Goal: Transaction & Acquisition: Register for event/course

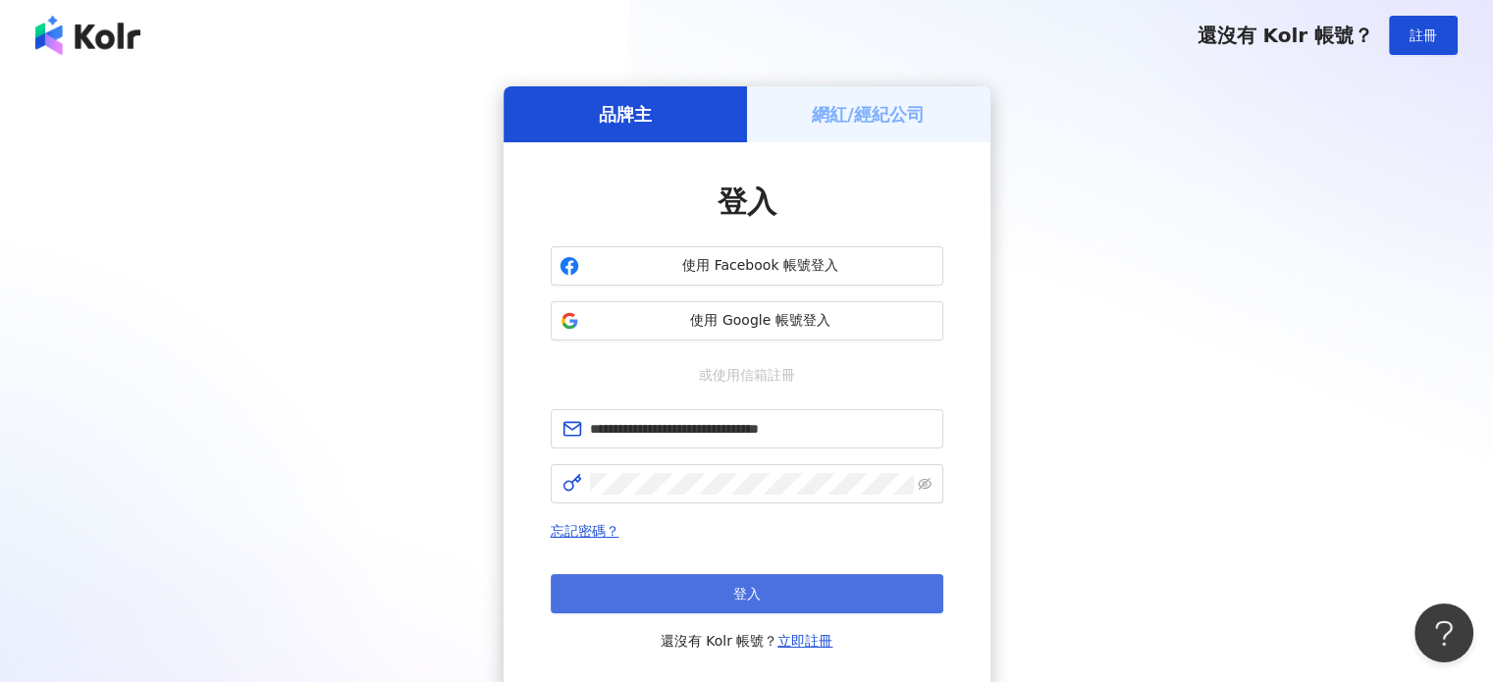
click at [661, 584] on button "登入" at bounding box center [747, 593] width 393 height 39
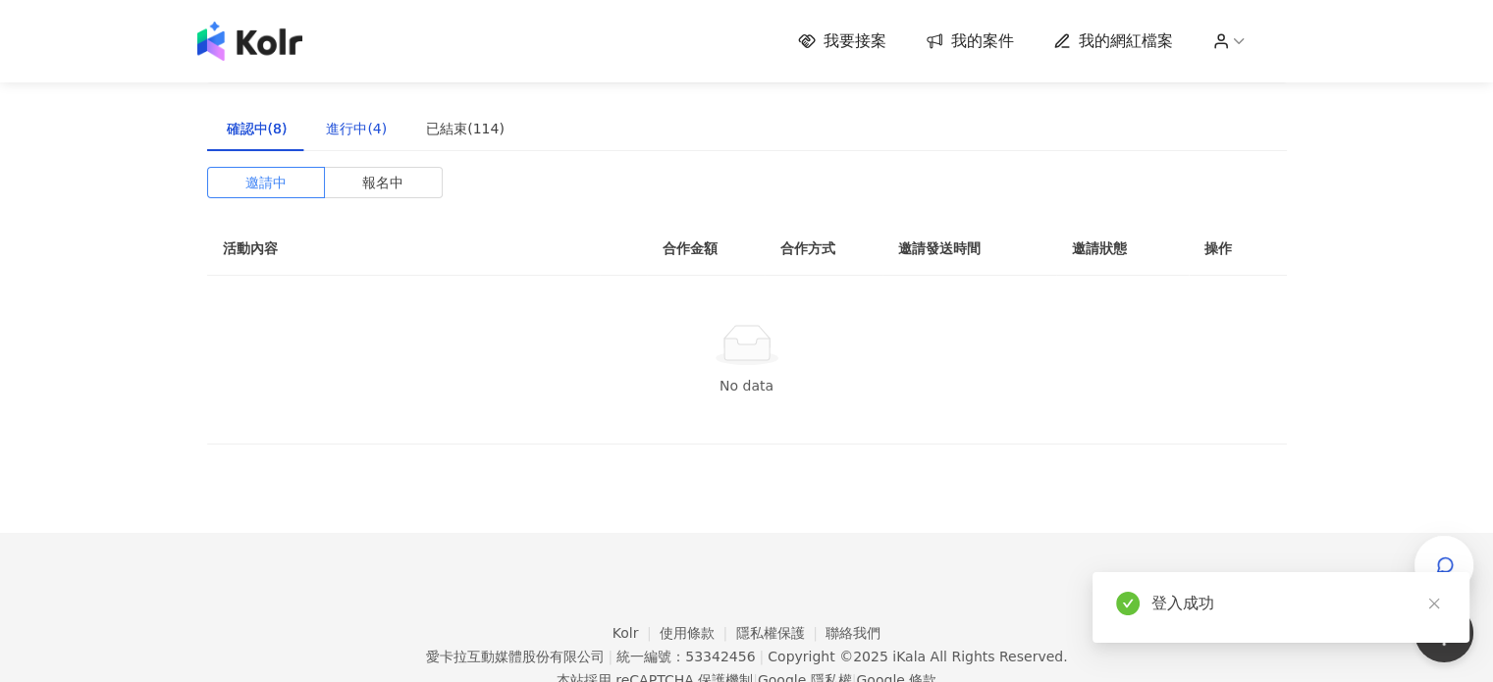
click at [357, 136] on div "進行中(4)" at bounding box center [356, 129] width 61 height 22
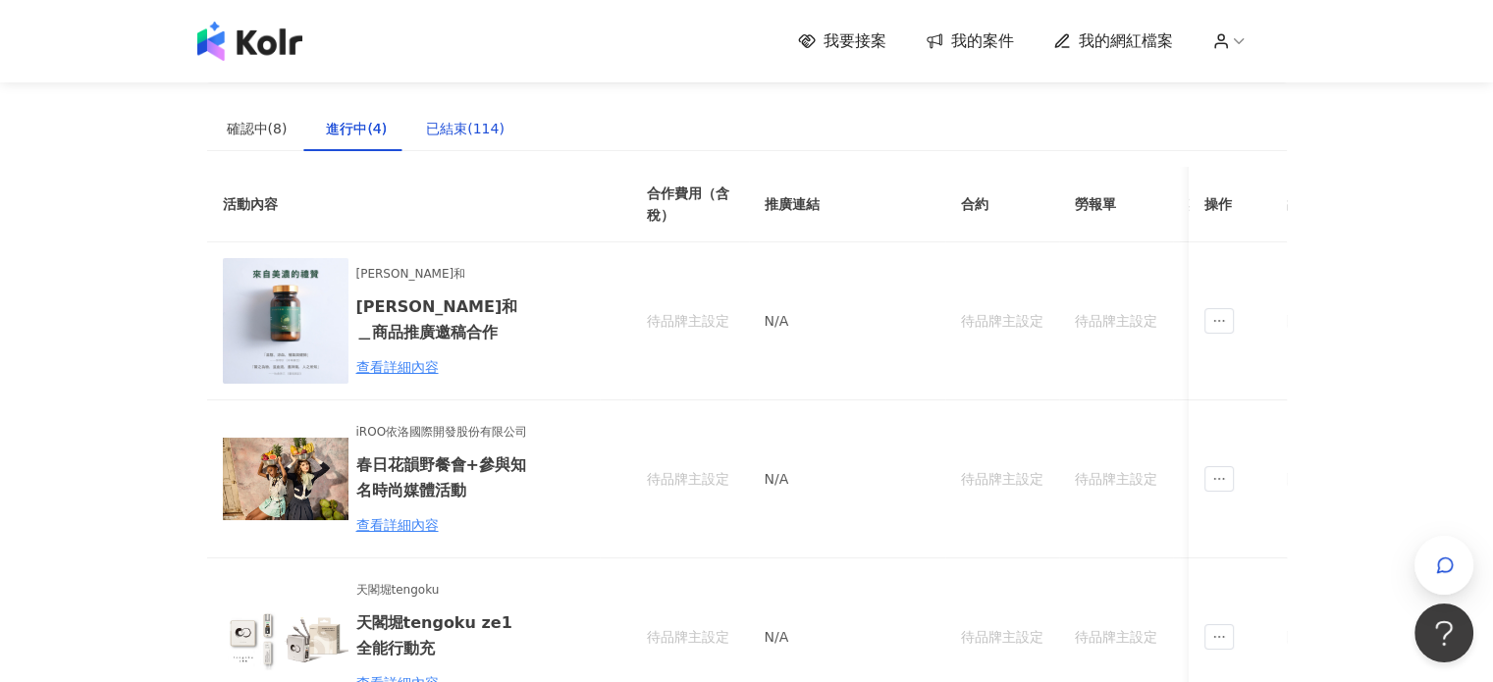
click at [484, 132] on div "已結束(114)" at bounding box center [465, 129] width 79 height 22
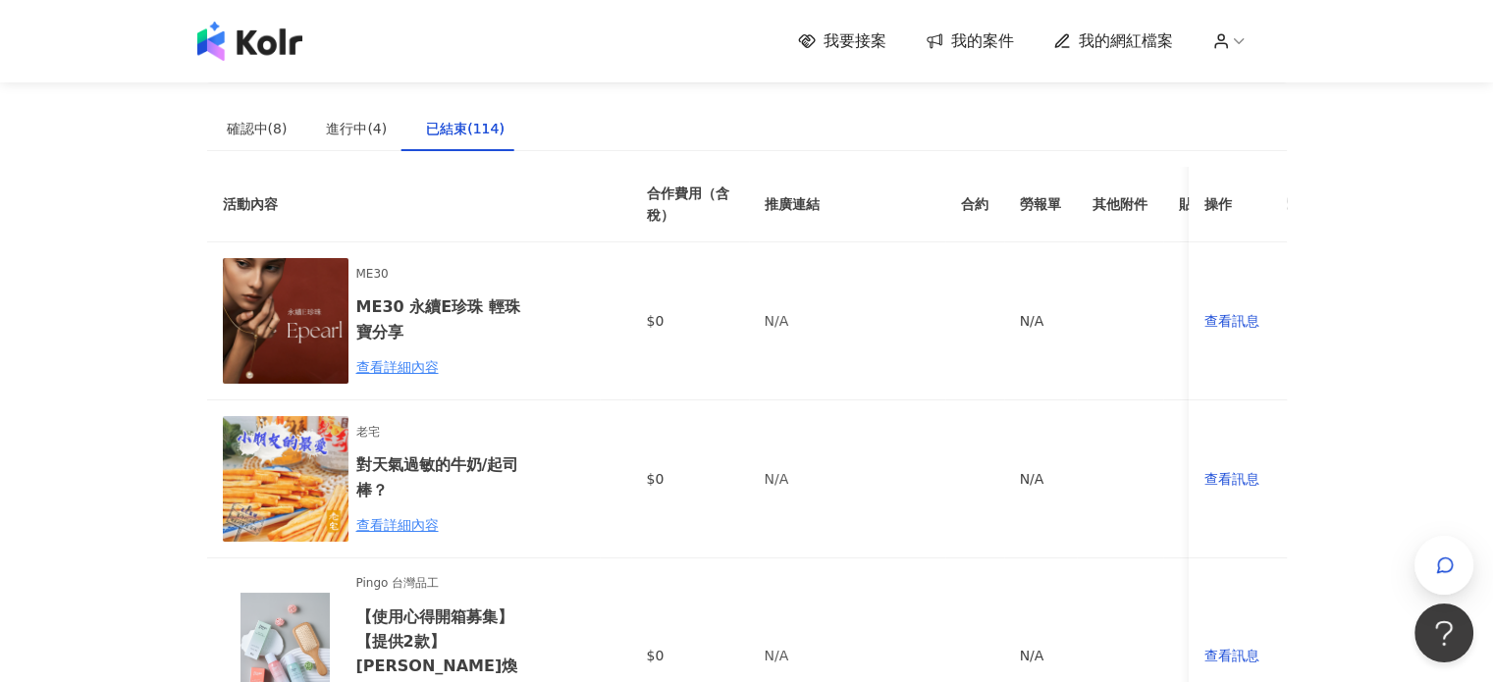
click at [273, 52] on img at bounding box center [249, 41] width 105 height 39
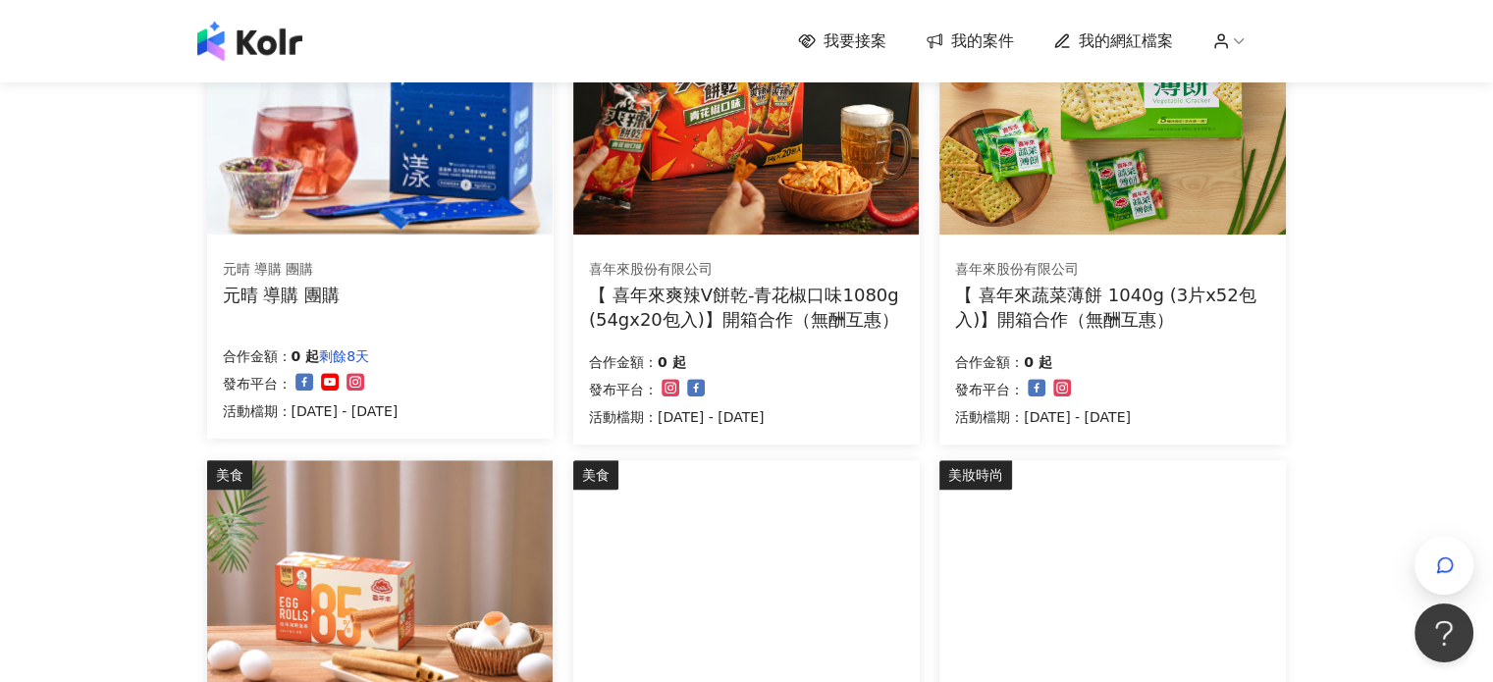
scroll to position [1178, 0]
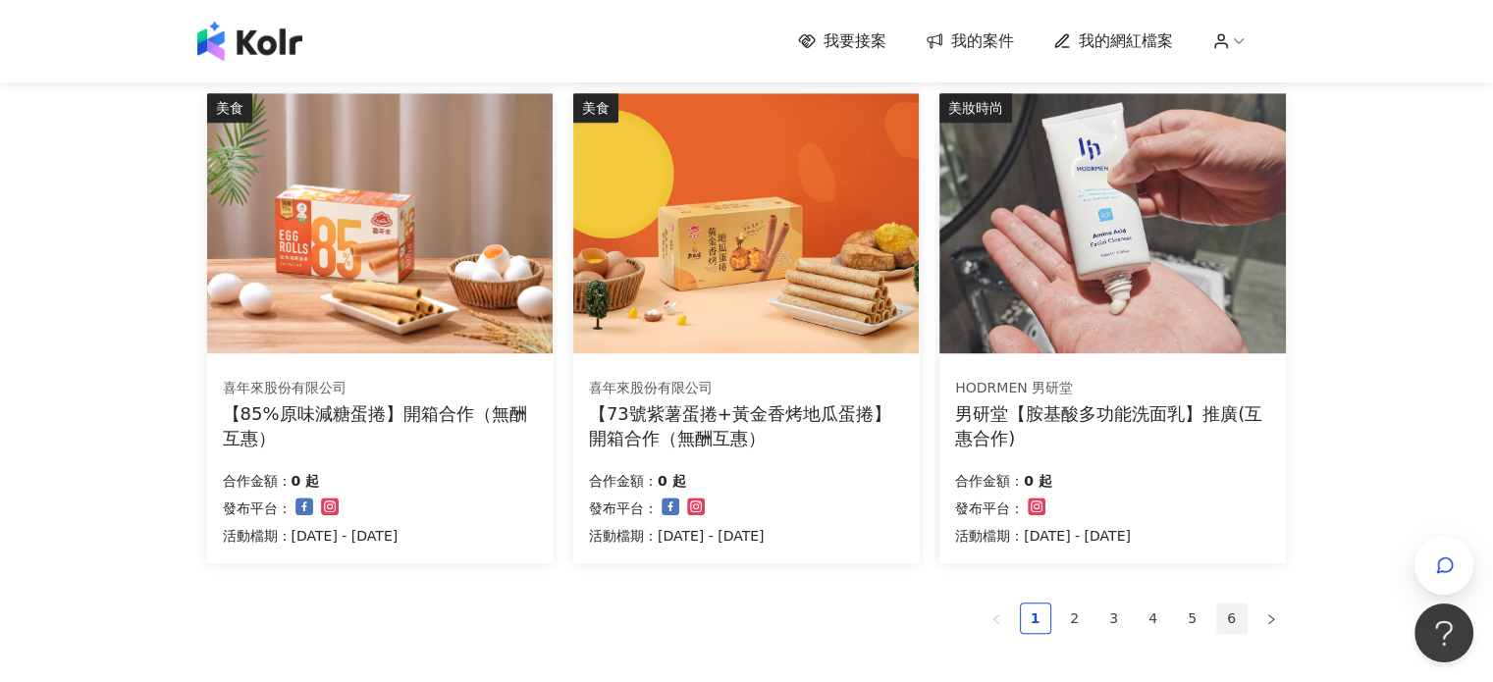
click at [1229, 618] on link "6" at bounding box center [1231, 618] width 29 height 29
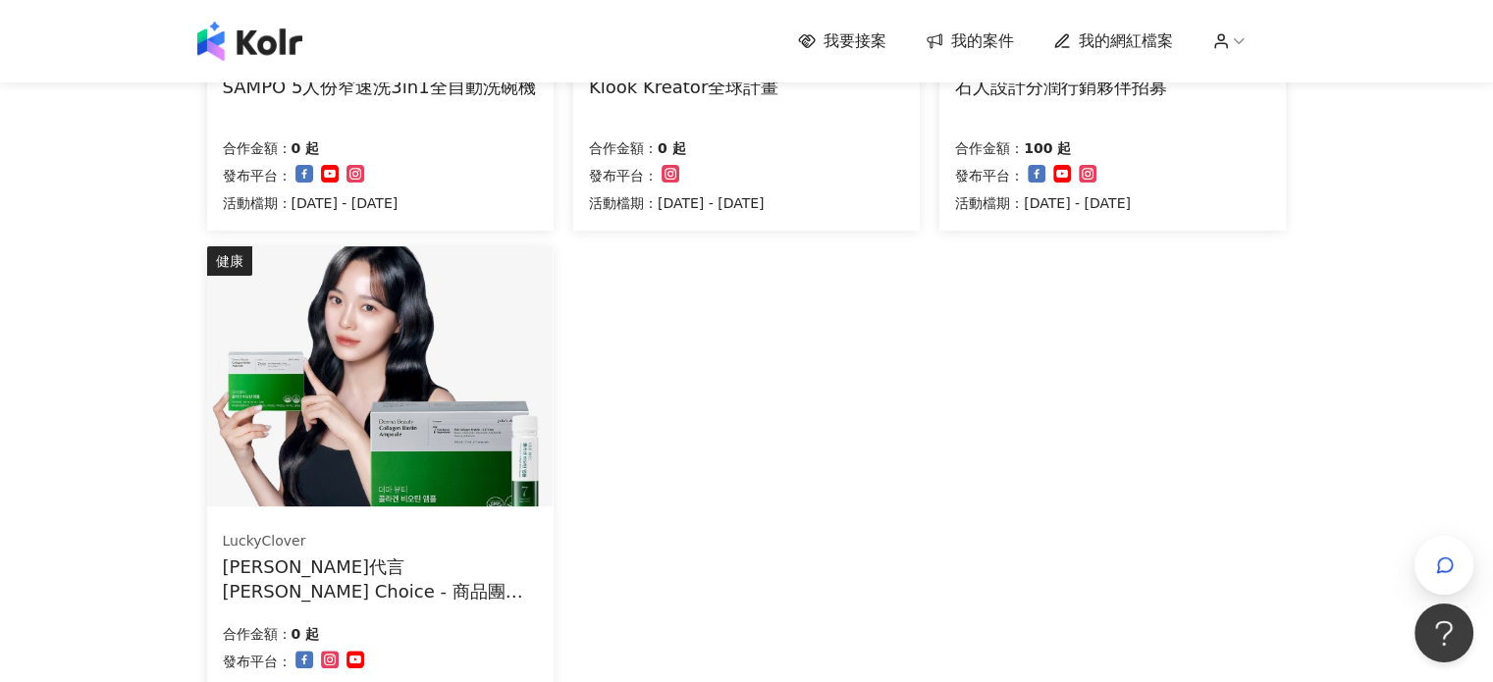
scroll to position [687, 0]
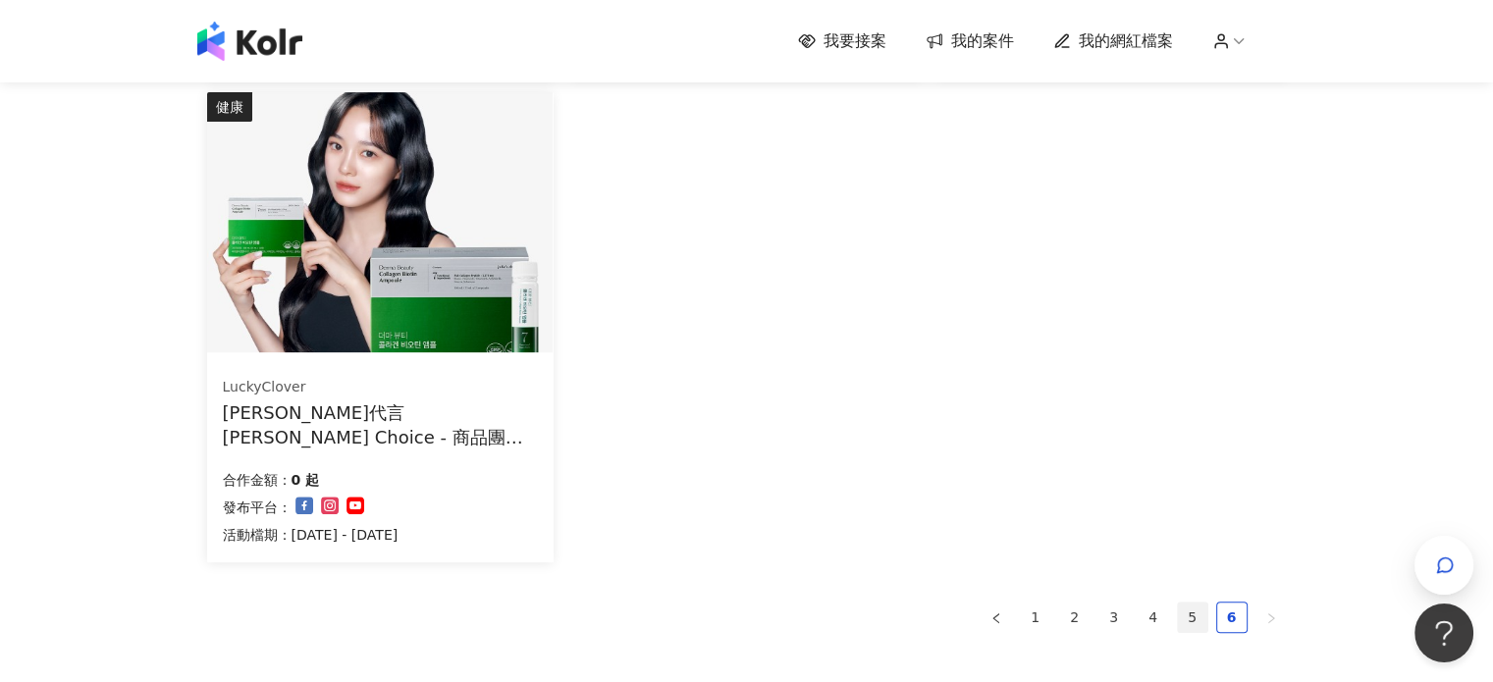
click at [1192, 619] on link "5" at bounding box center [1192, 617] width 29 height 29
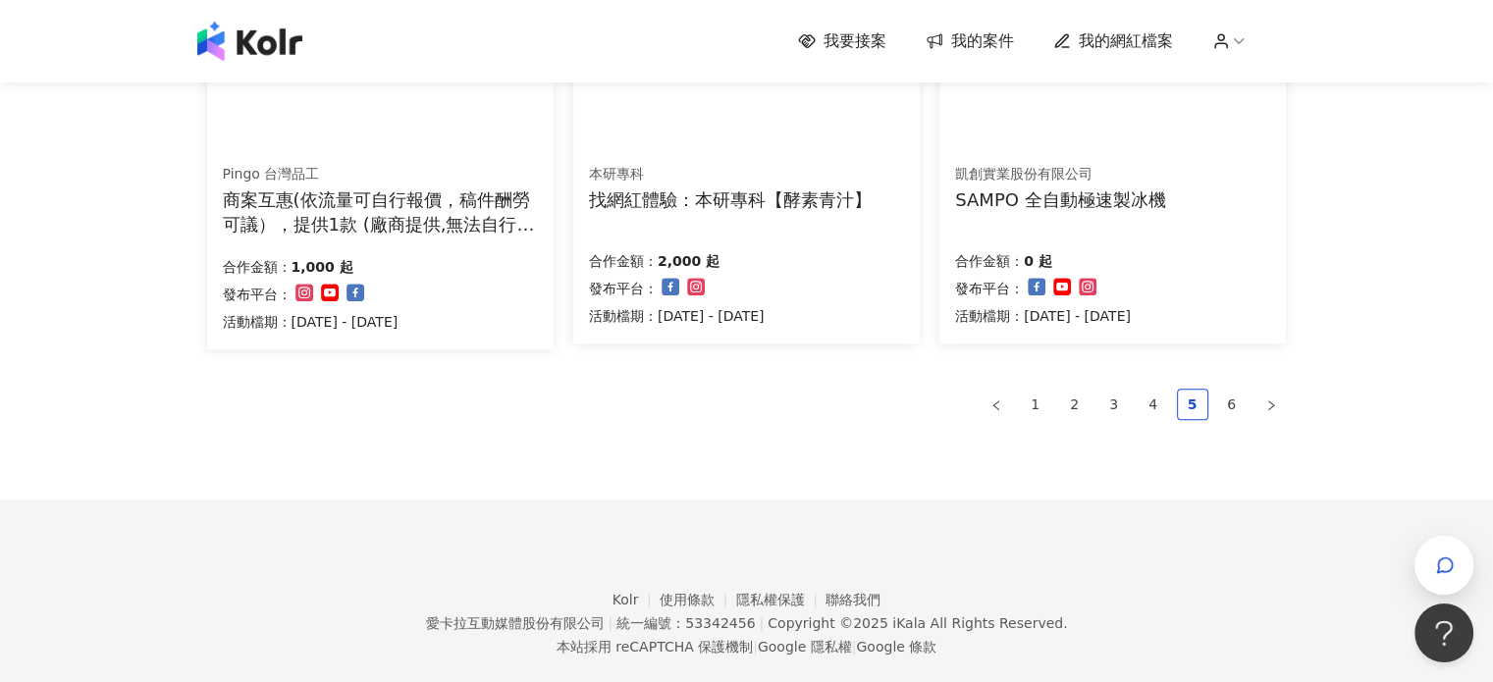
scroll to position [1131, 0]
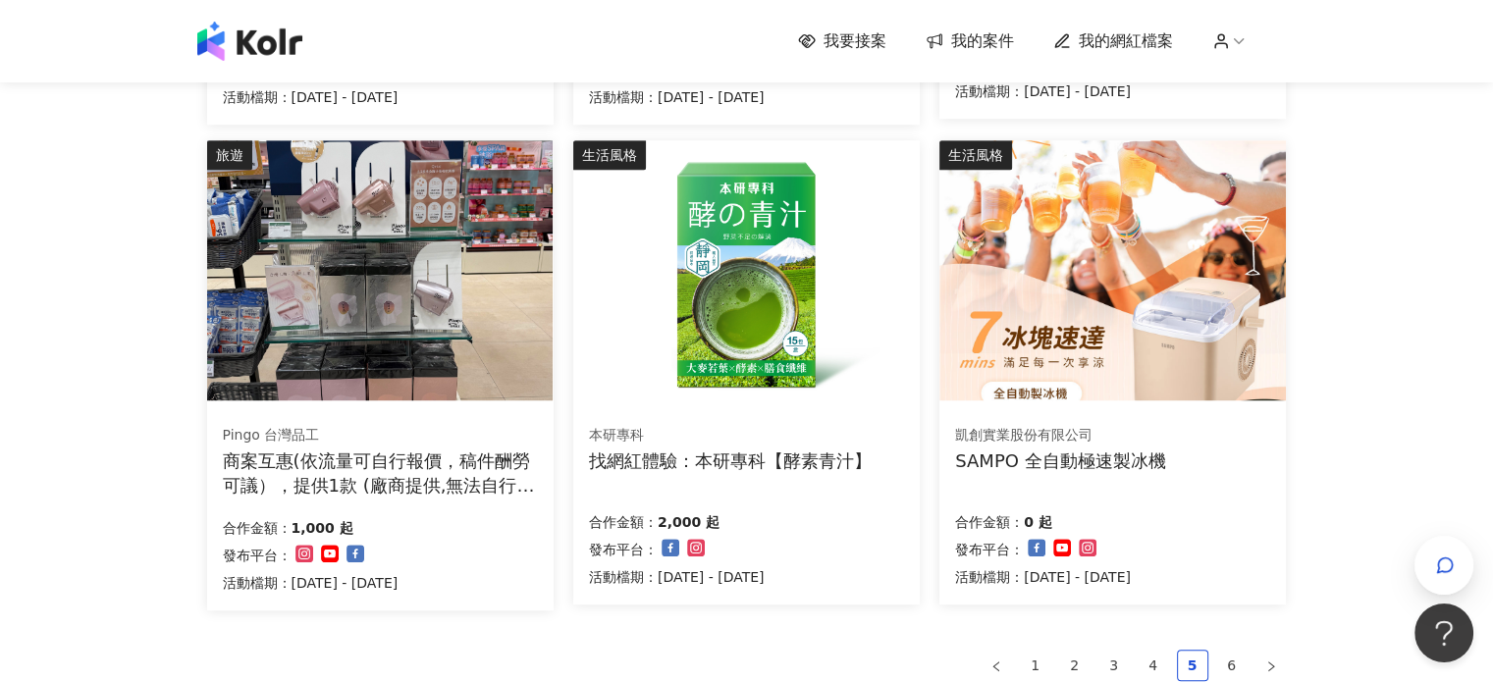
click at [756, 416] on div "本研專科 找網紅體驗：本研專科【酵素青汁】 合作金額： 2,000 起 發布平台： 活動檔期：2025/7/1 - 2026/1/31" at bounding box center [746, 506] width 347 height 196
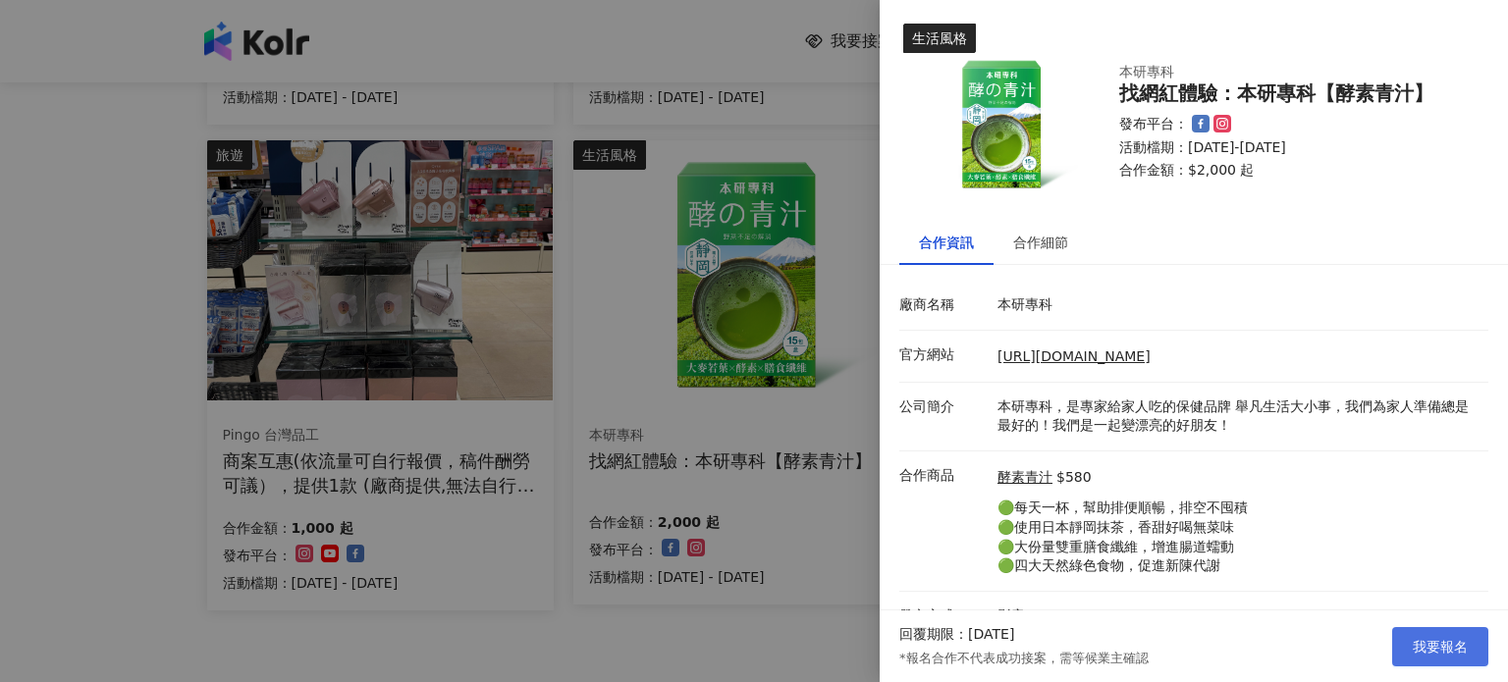
click at [1447, 655] on span "我要報名" at bounding box center [1440, 647] width 55 height 16
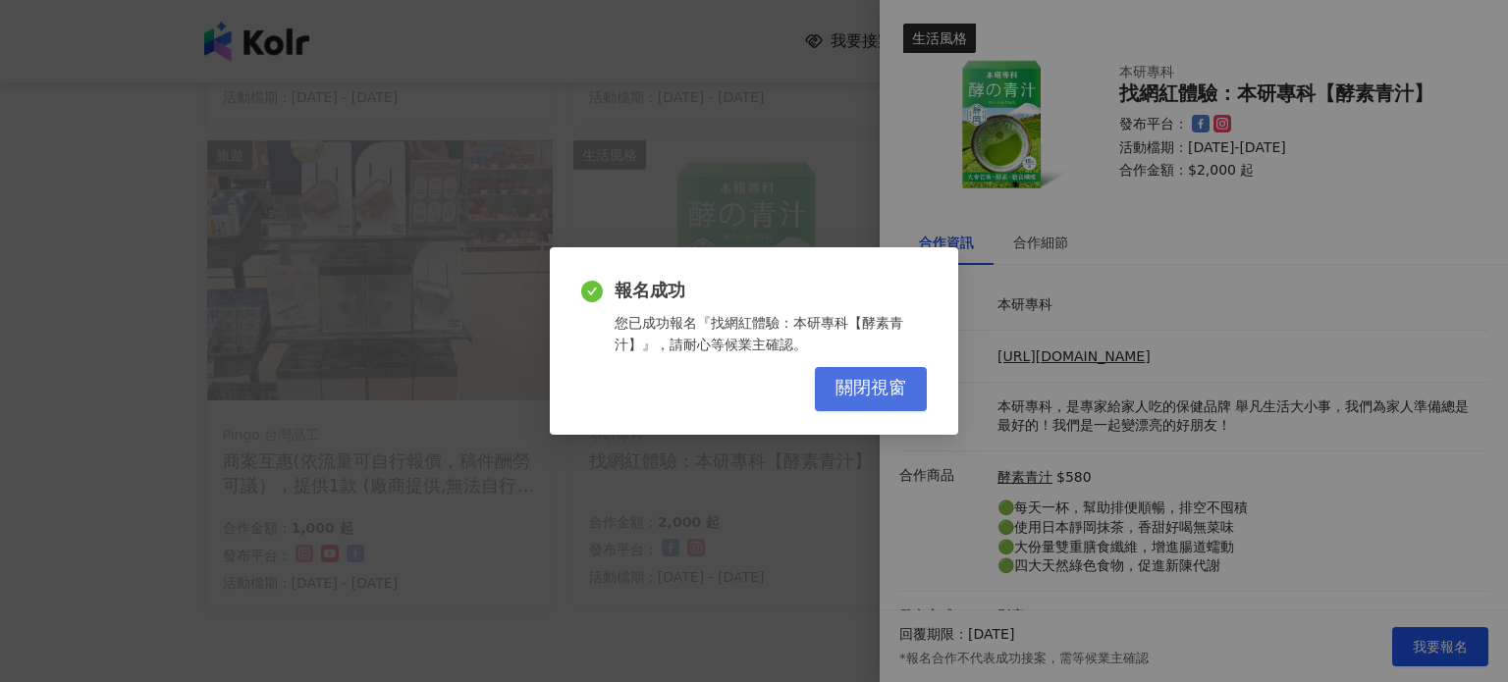
click at [864, 382] on span "關閉視窗" at bounding box center [870, 389] width 71 height 22
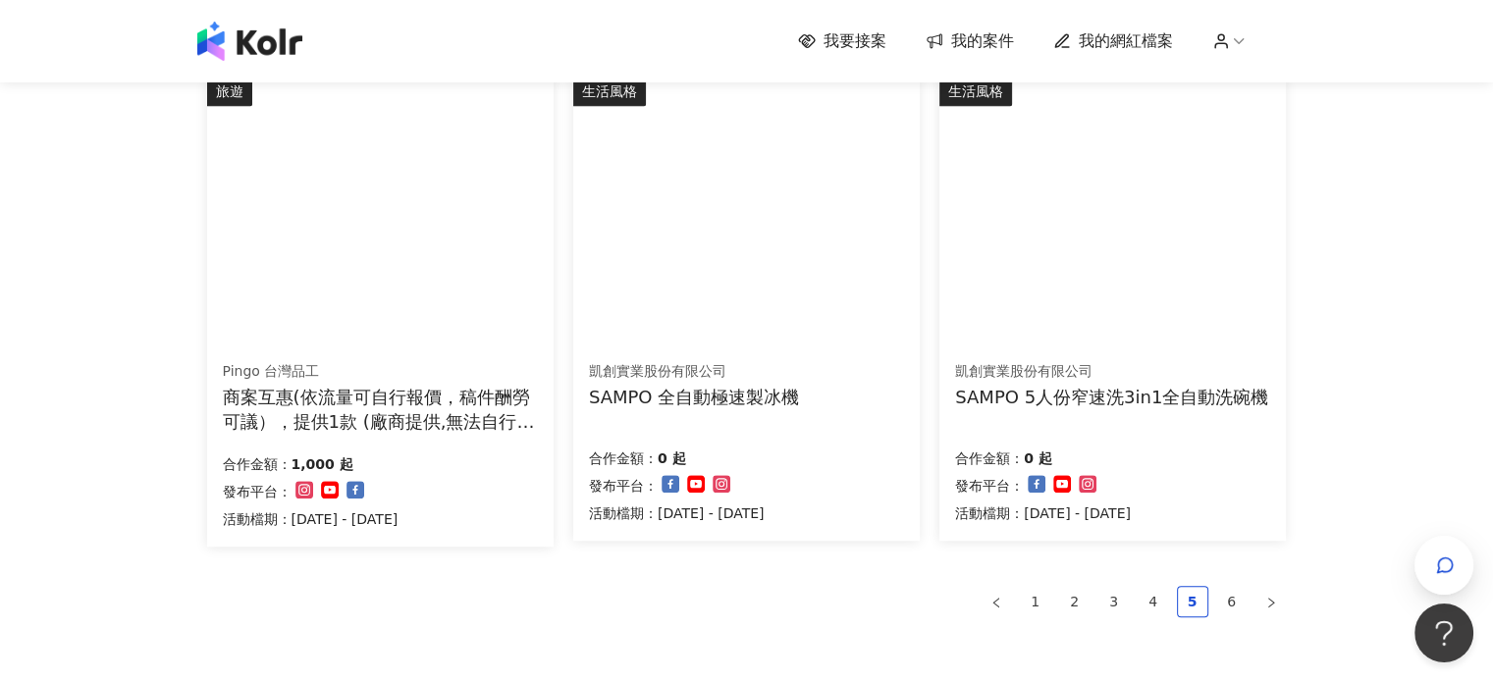
scroll to position [1229, 0]
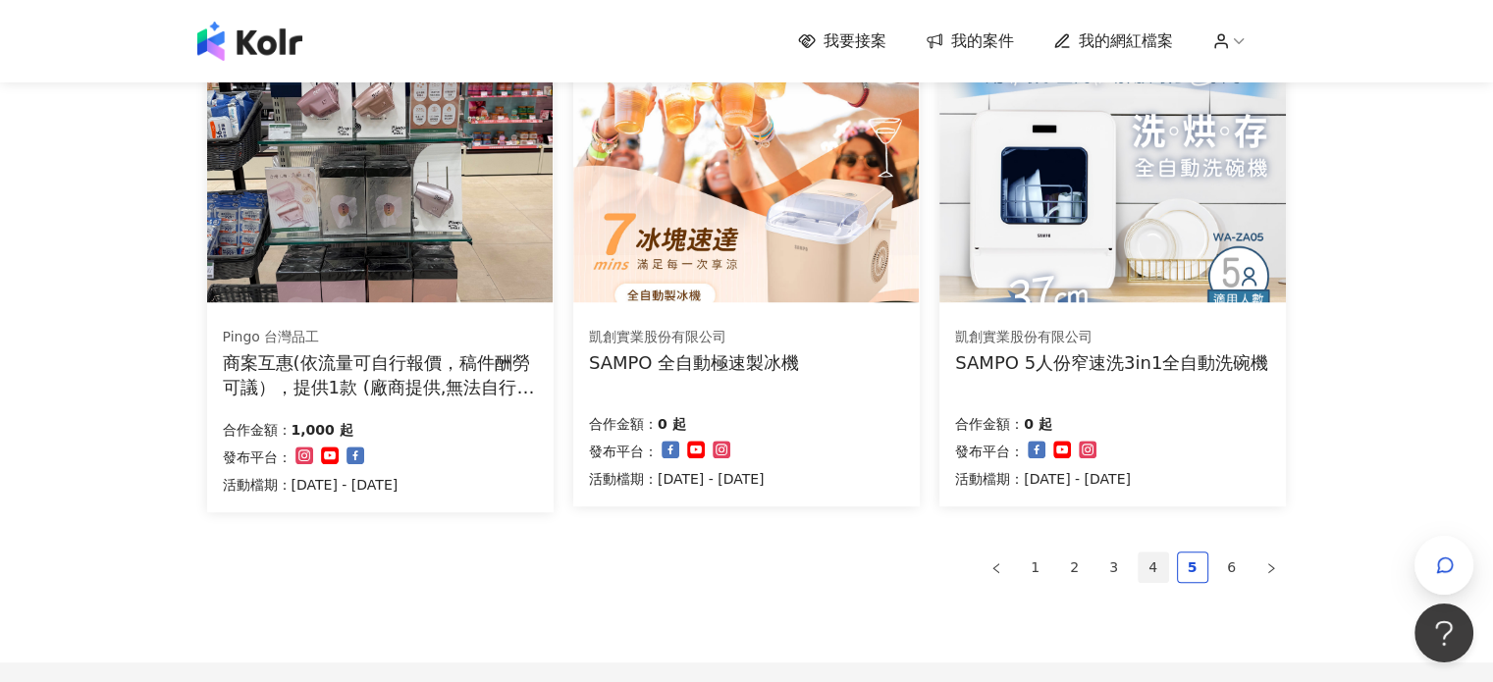
click at [1150, 566] on link "4" at bounding box center [1153, 567] width 29 height 29
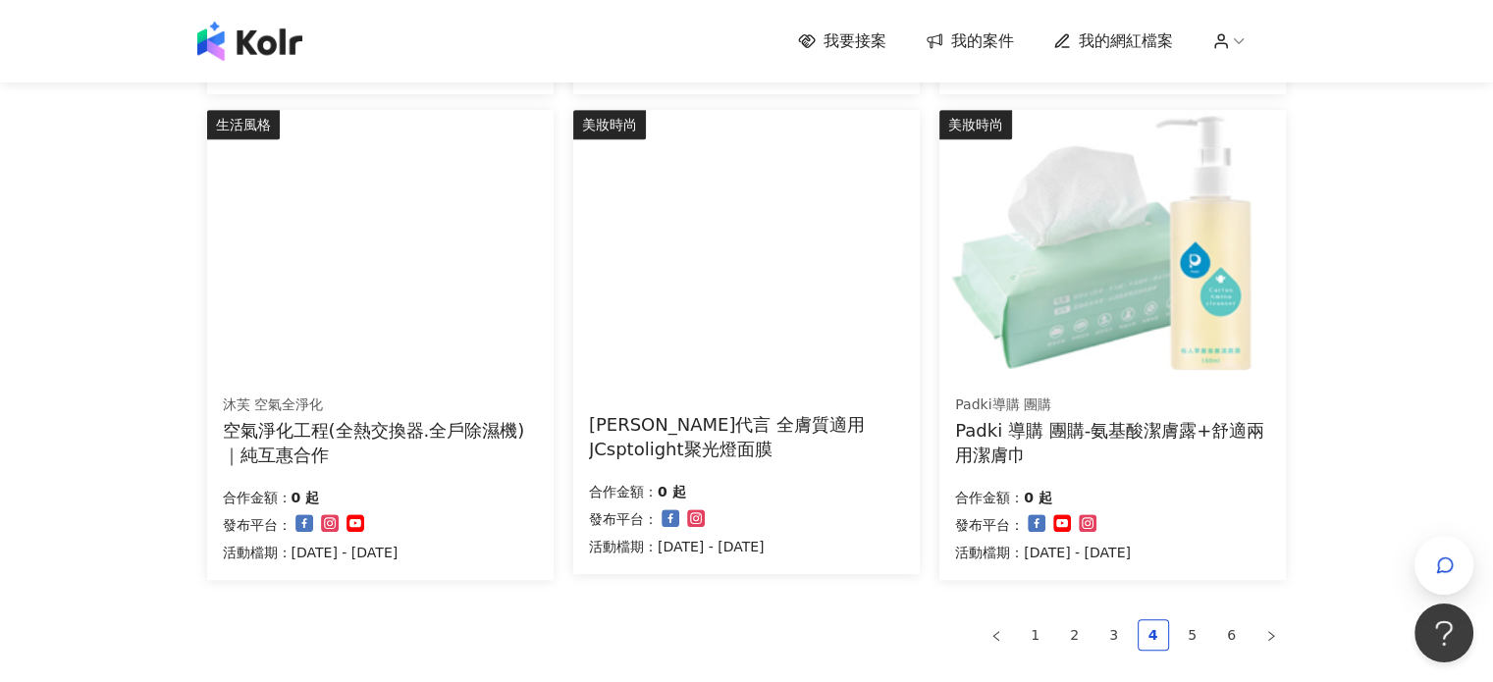
scroll to position [1276, 0]
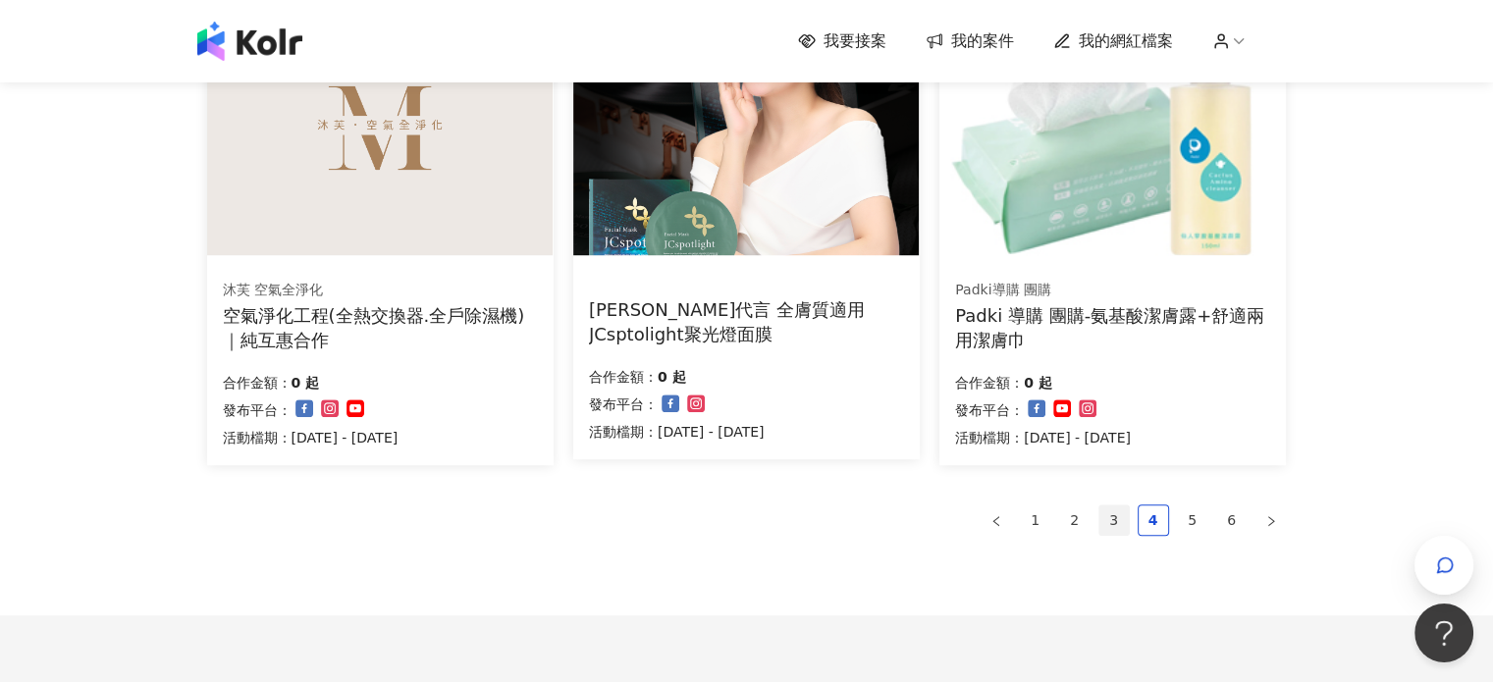
click at [1107, 513] on link "3" at bounding box center [1113, 520] width 29 height 29
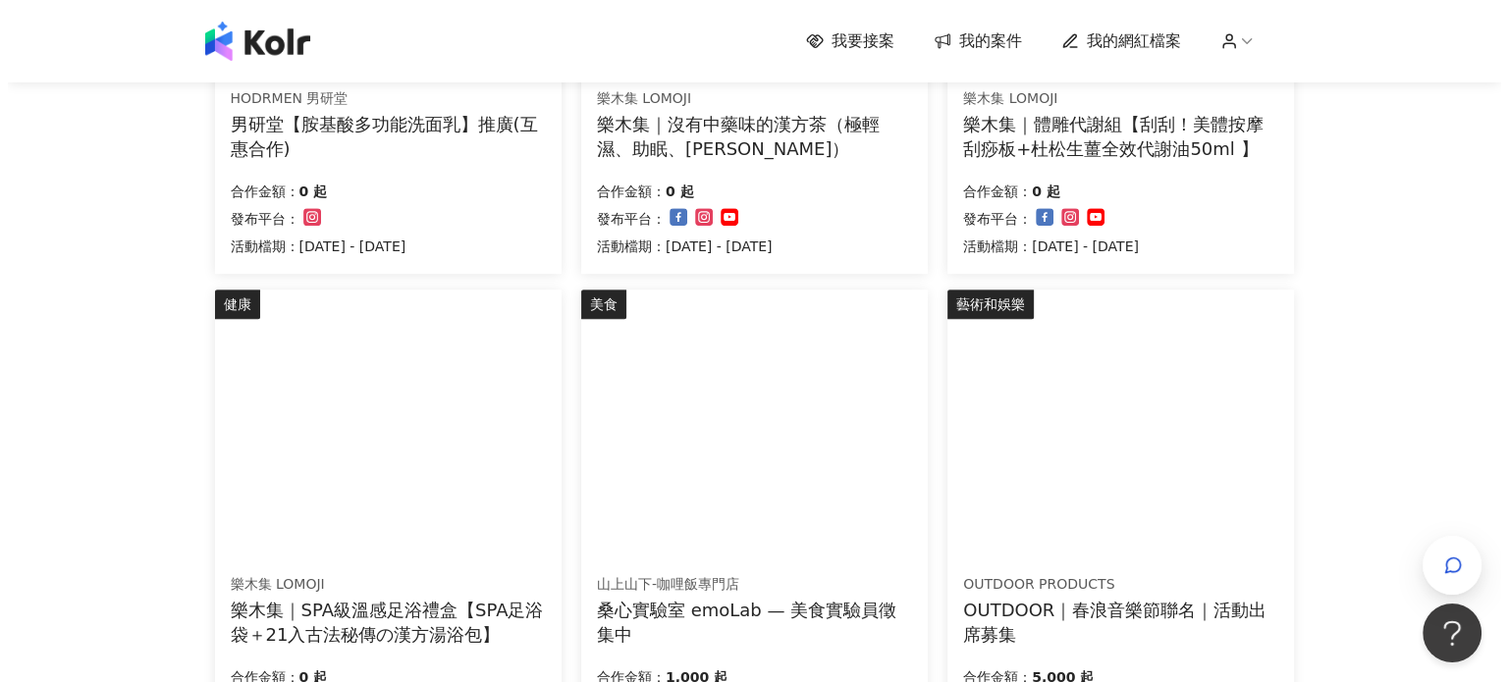
scroll to position [1080, 0]
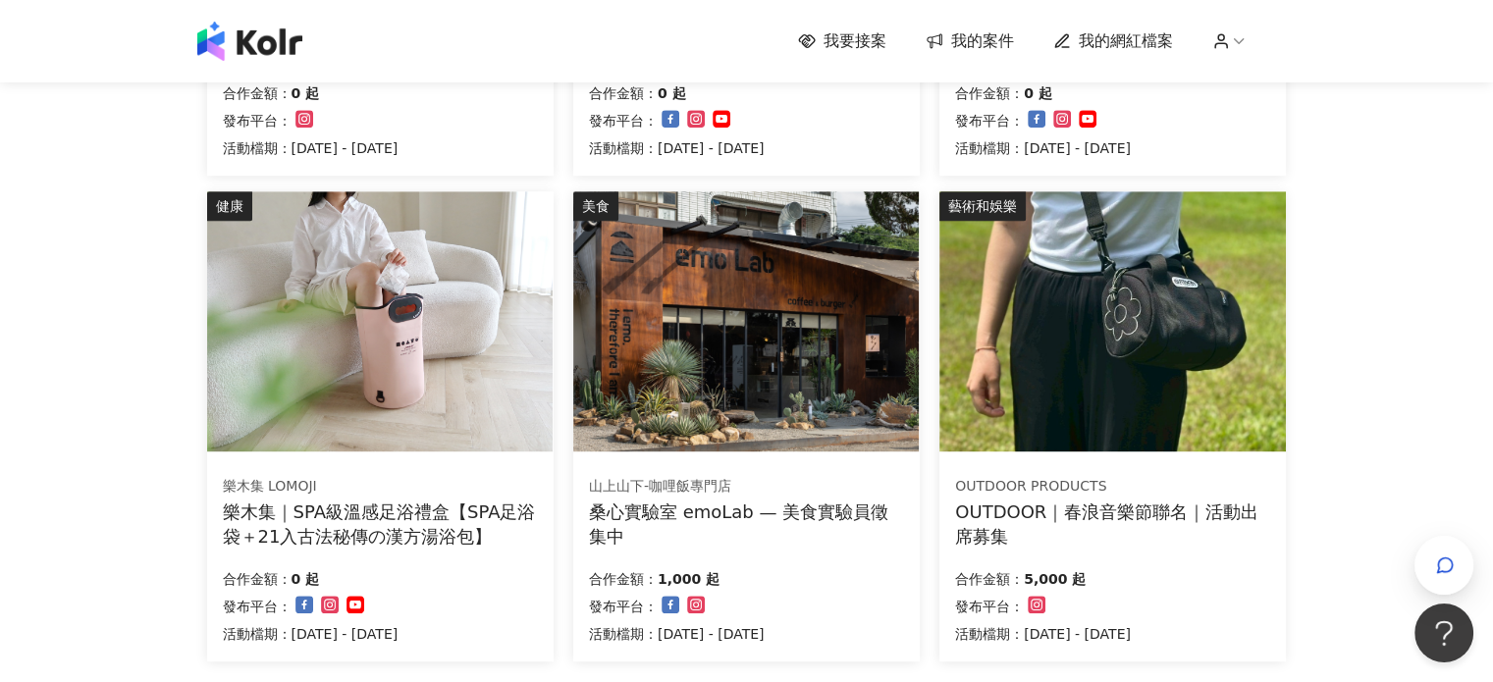
click at [620, 527] on div "桑心實驗室 emoLab — 美食實驗員徵集中" at bounding box center [746, 524] width 315 height 49
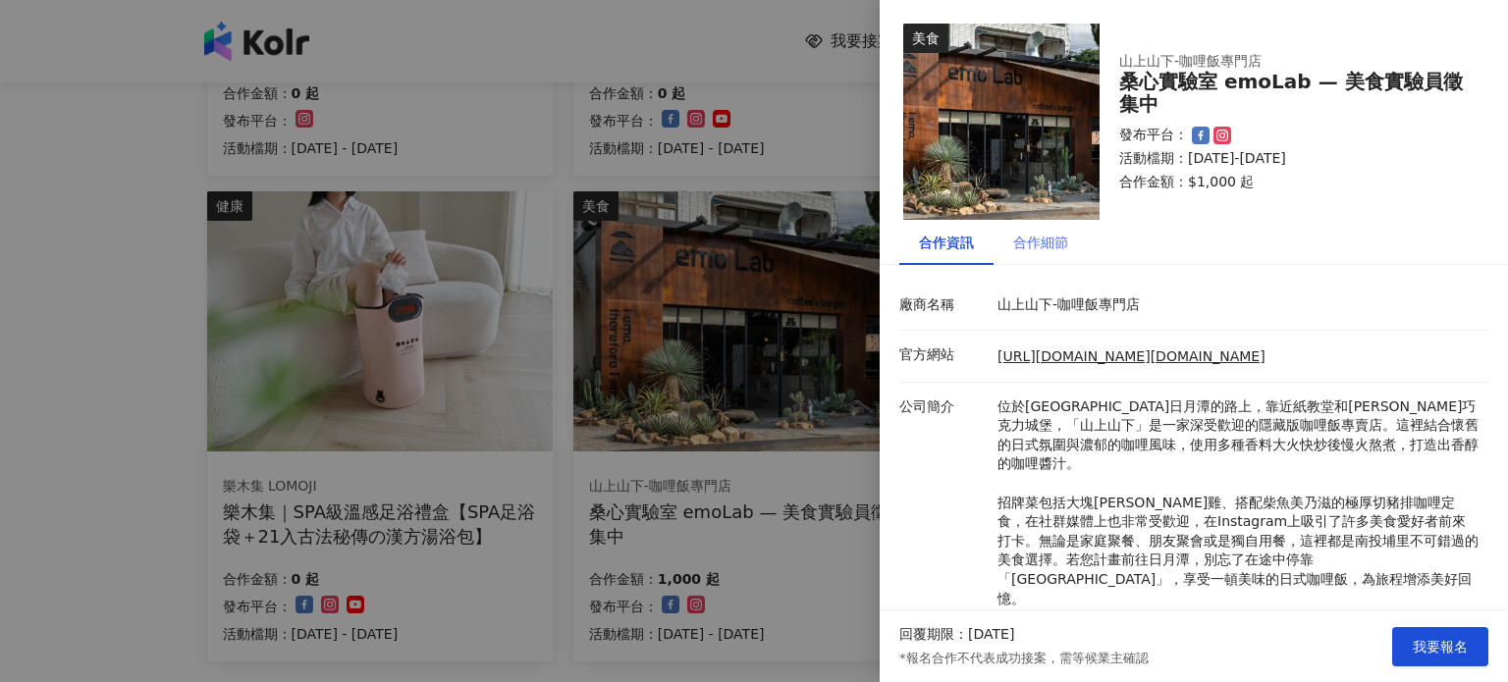
click at [1059, 261] on div "合作細節" at bounding box center [1040, 242] width 94 height 45
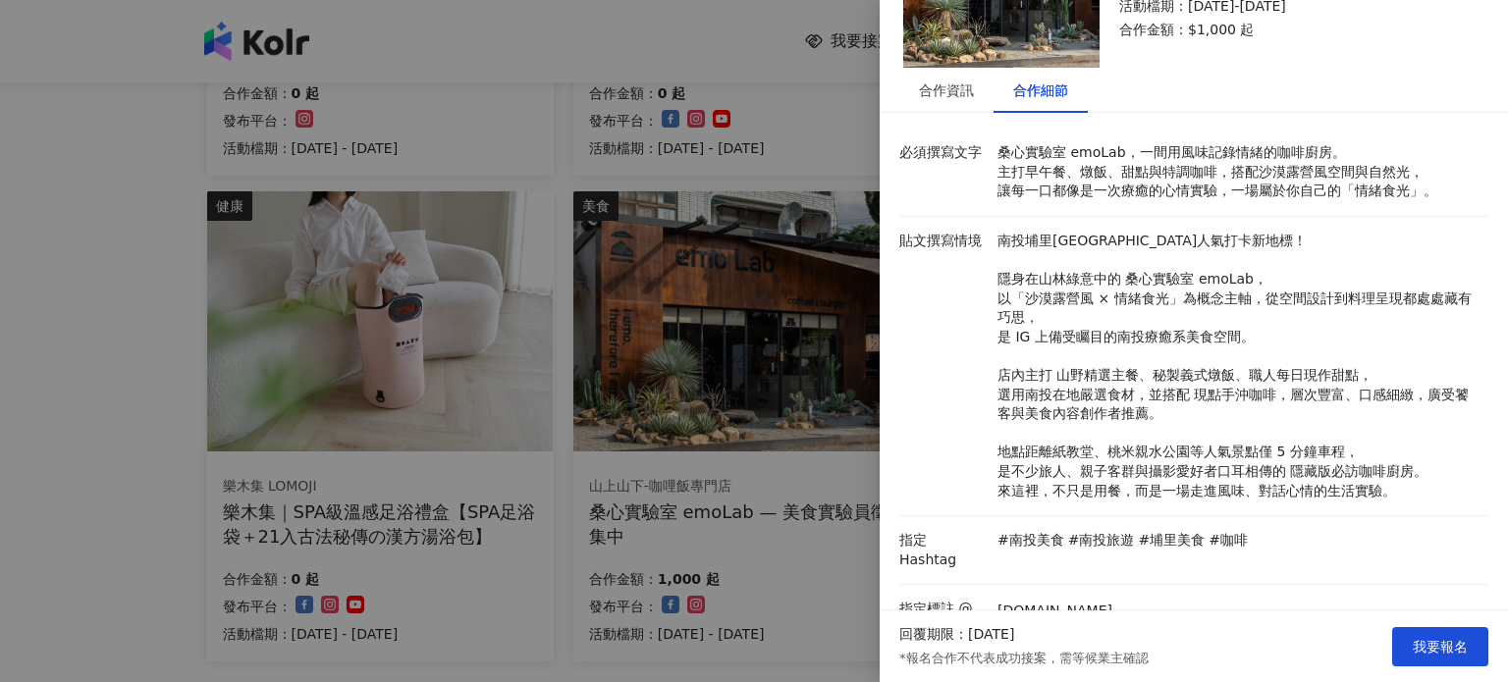
scroll to position [393, 0]
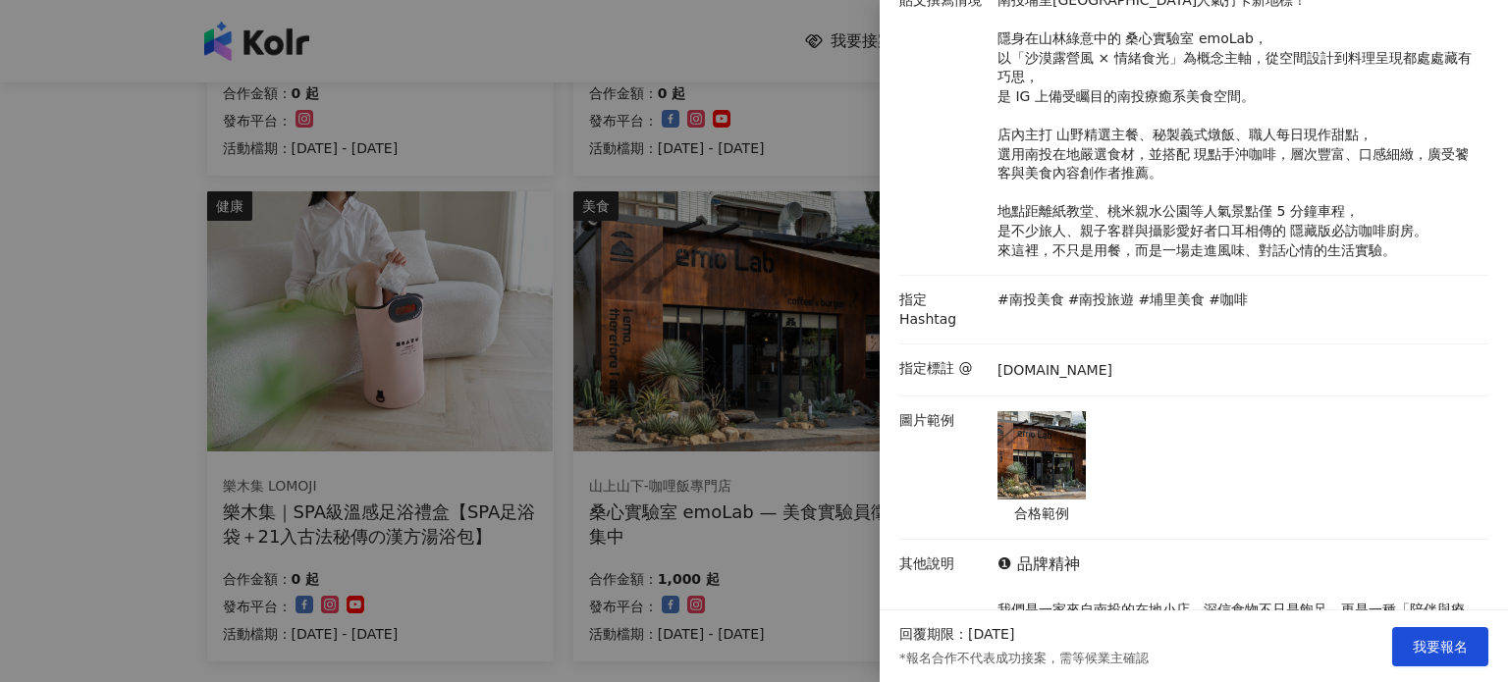
click at [800, 496] on div at bounding box center [754, 341] width 1508 height 682
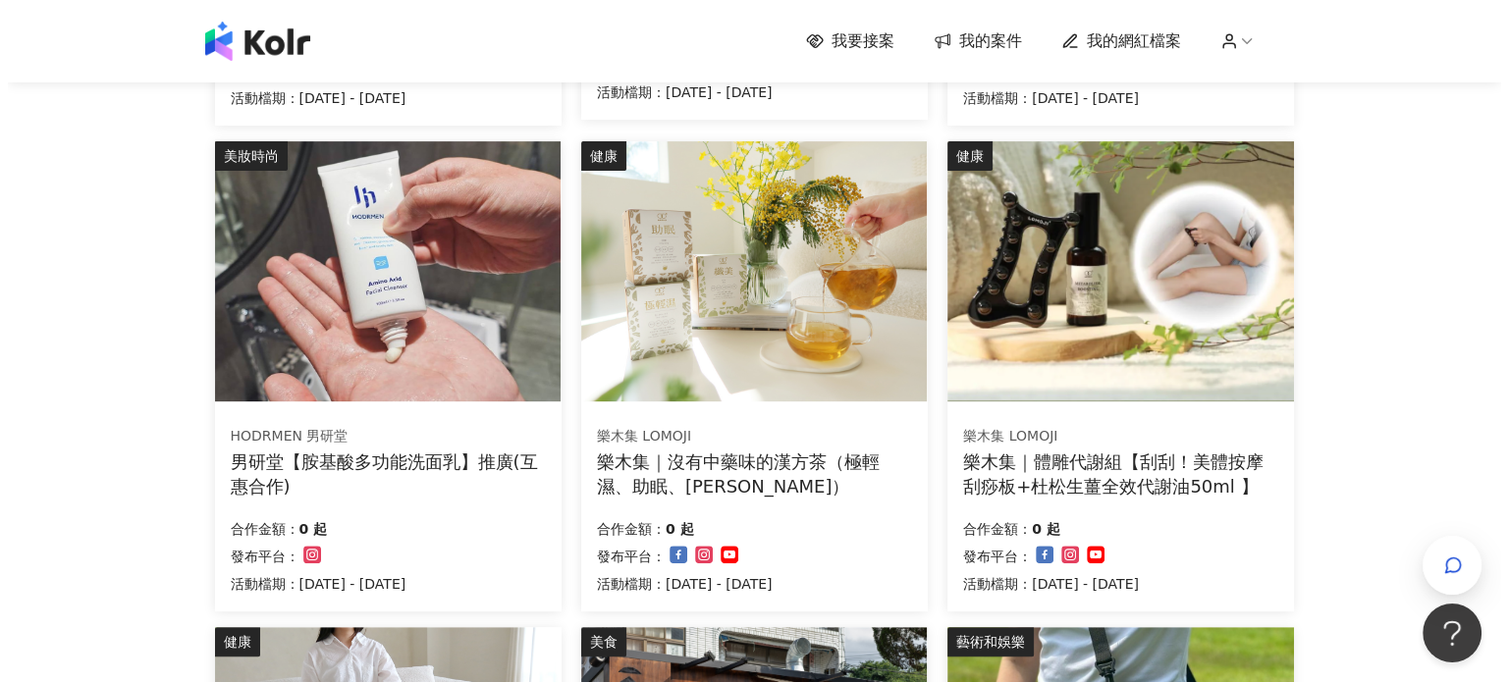
scroll to position [589, 0]
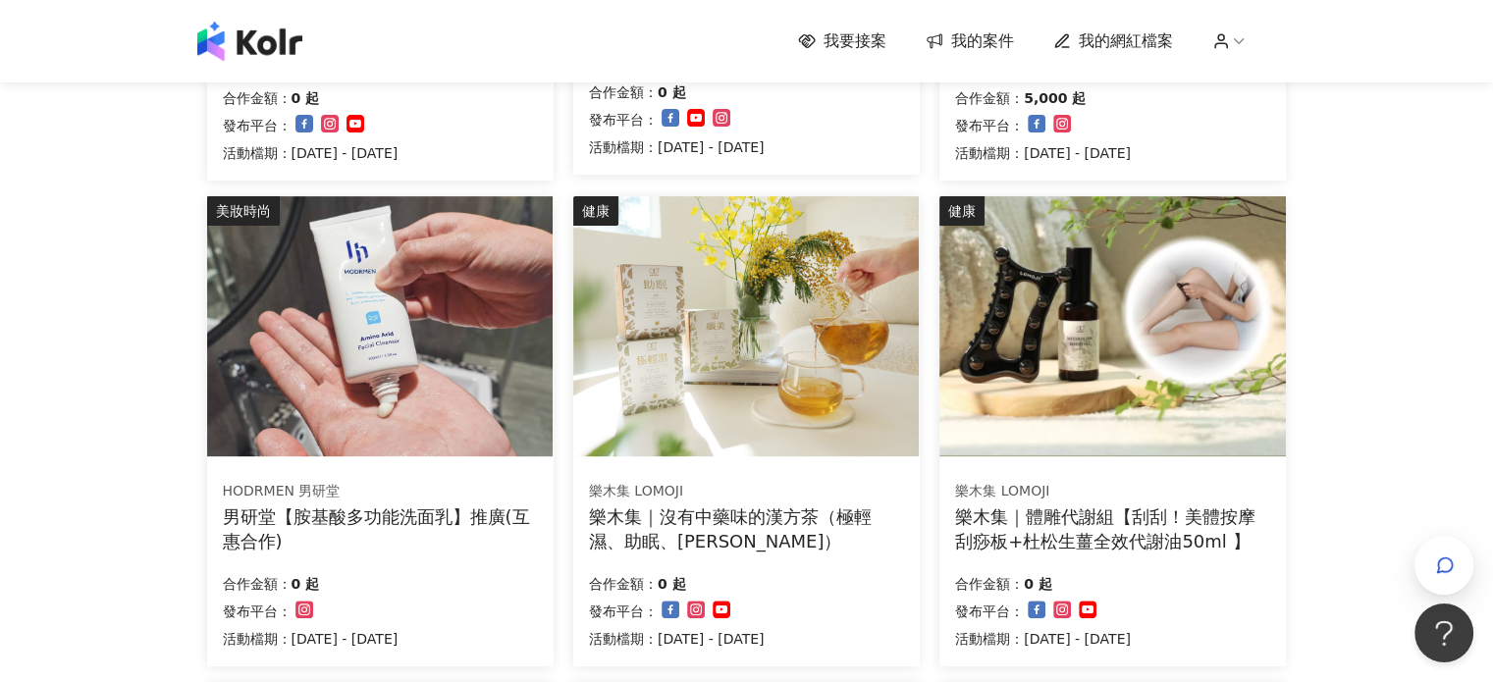
click at [1098, 545] on div "樂木集｜體雕代謝組【刮刮！美體按摩刮痧板+杜松生薑全效代謝油50ml 】" at bounding box center [1112, 529] width 315 height 49
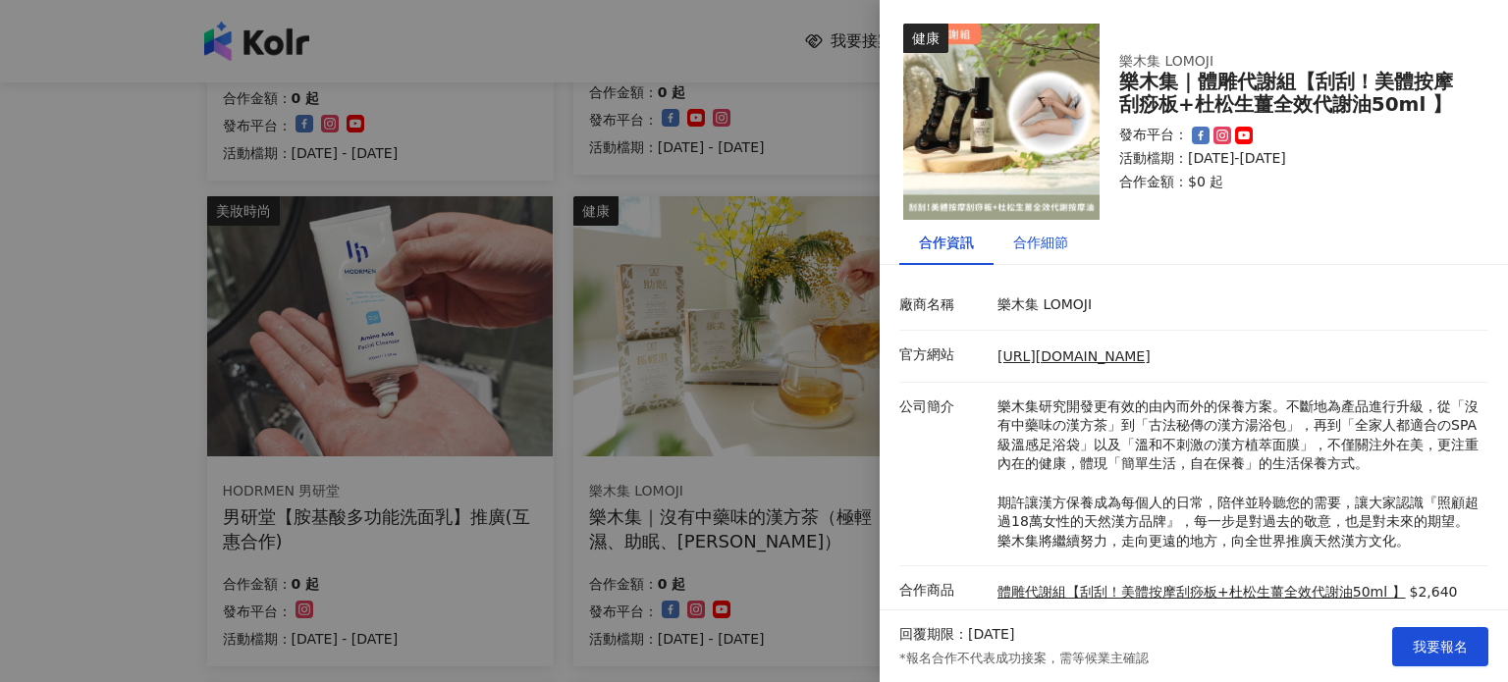
click at [1055, 252] on div "合作細節" at bounding box center [1040, 243] width 55 height 22
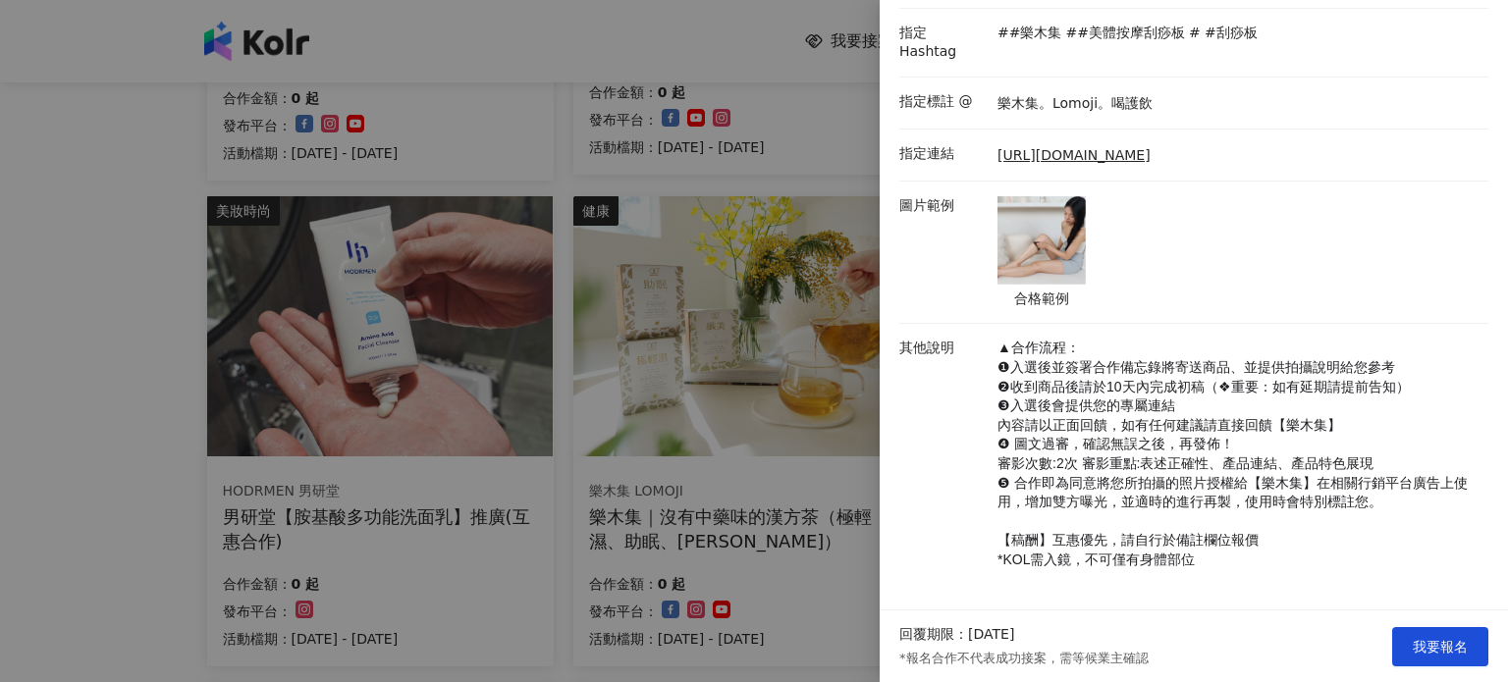
scroll to position [1059, 0]
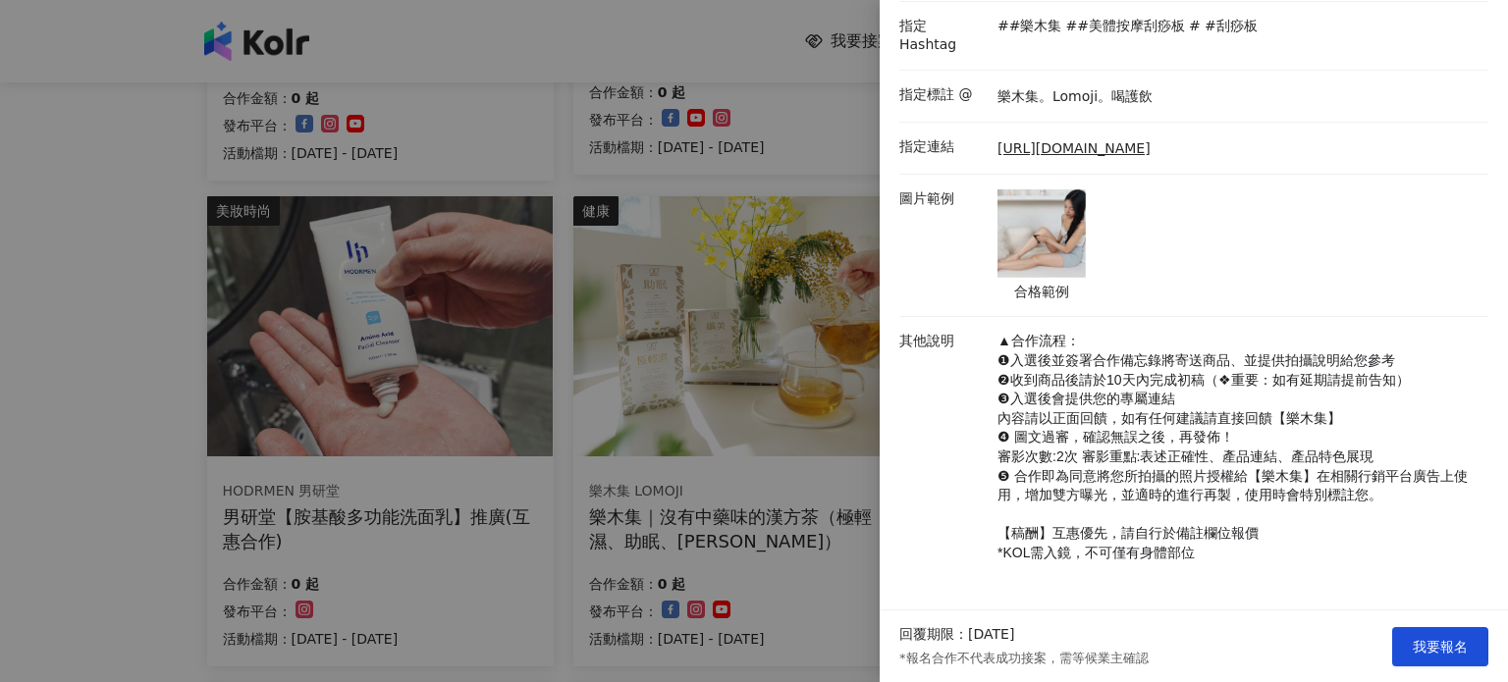
click at [839, 574] on div at bounding box center [754, 341] width 1508 height 682
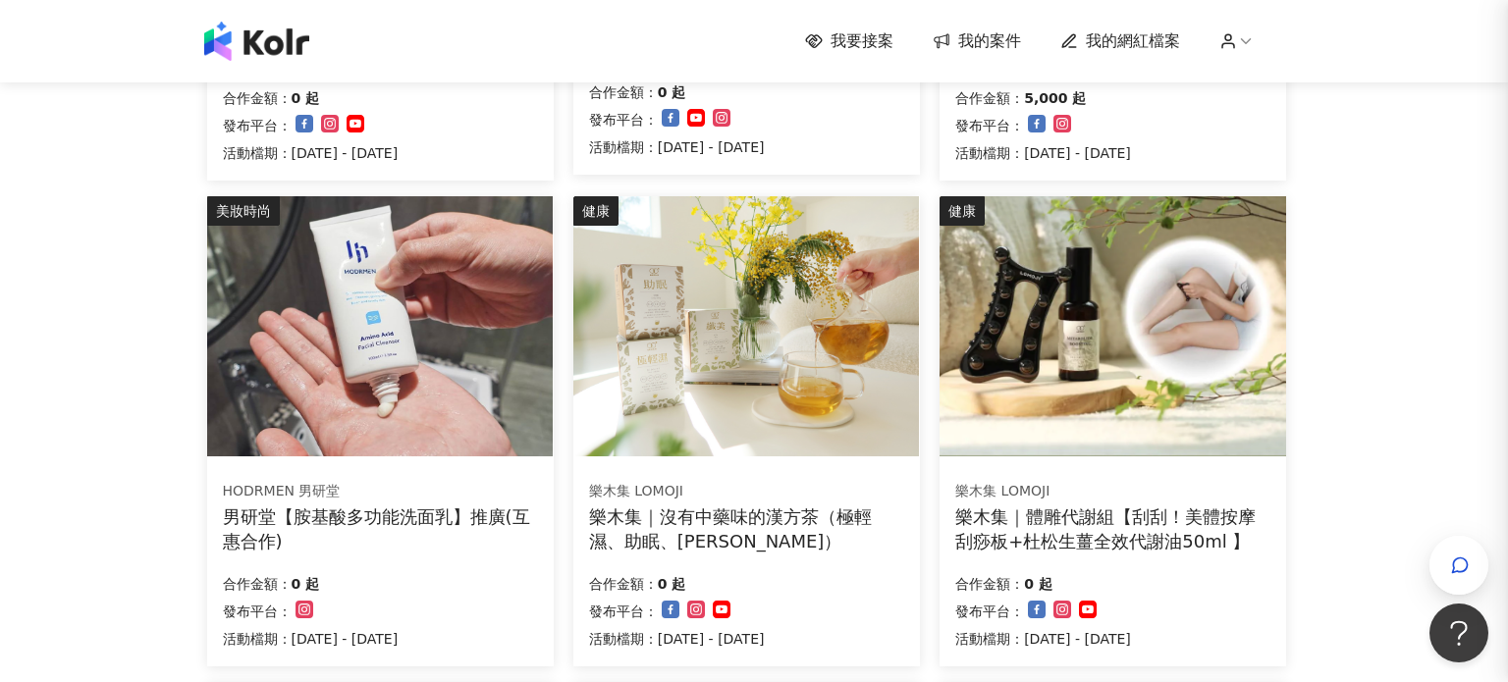
scroll to position [0, 0]
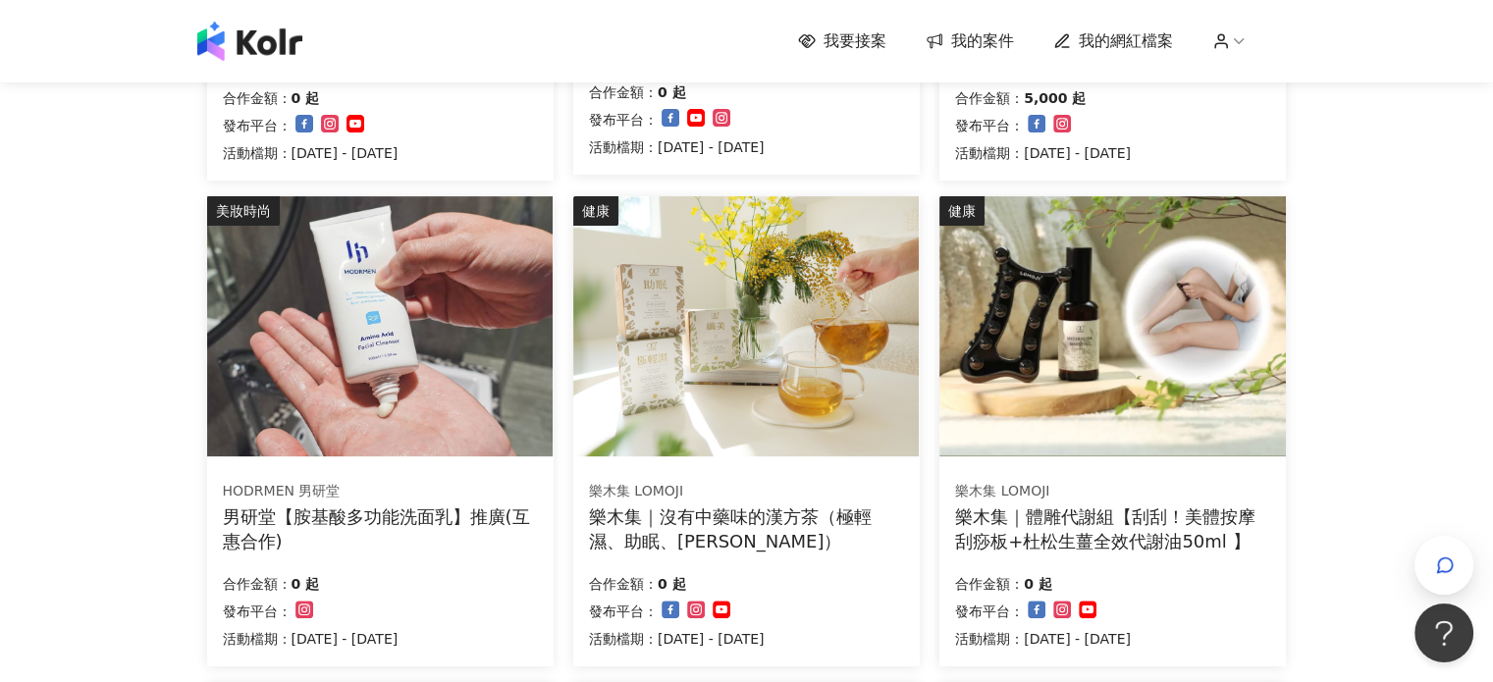
click at [1068, 513] on div "樂木集｜體雕代謝組【刮刮！美體按摩刮痧板+杜松生薑全效代謝油50ml 】" at bounding box center [1112, 529] width 315 height 49
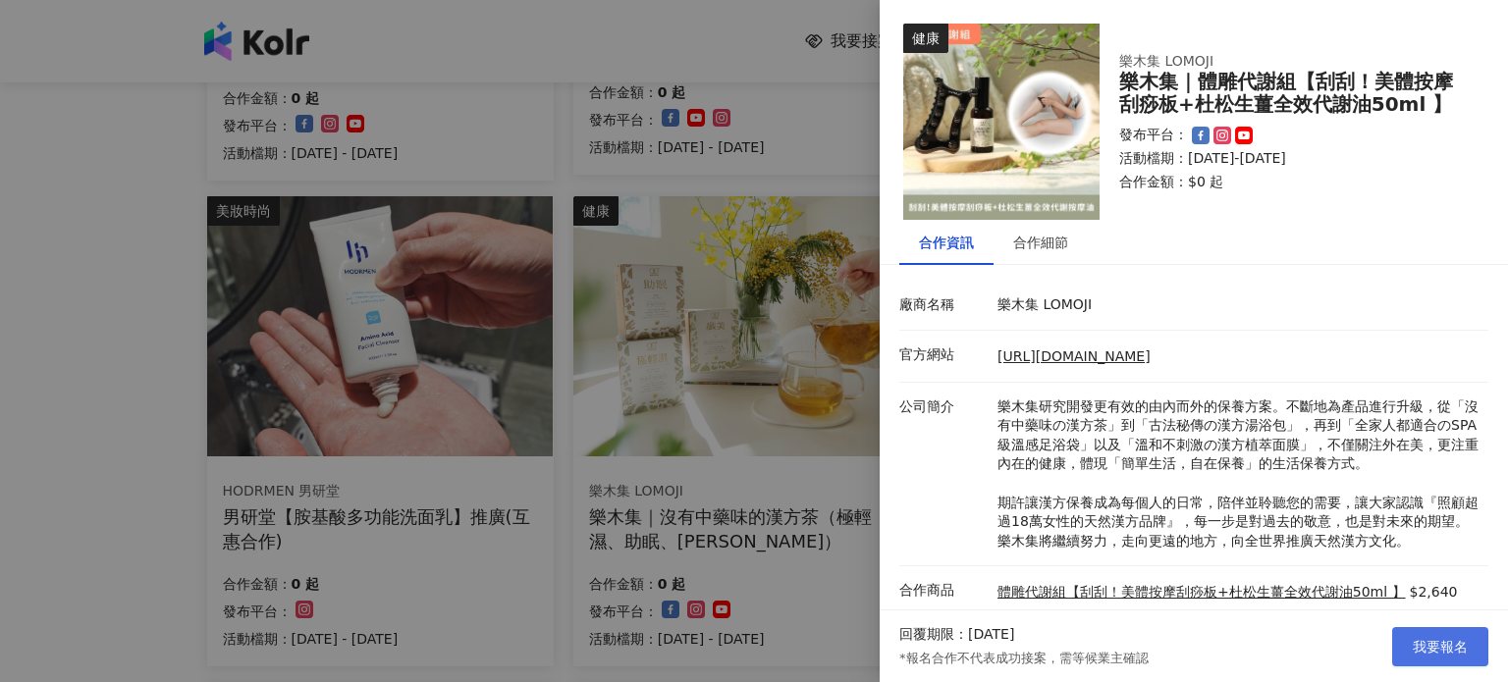
click at [1444, 641] on span "我要報名" at bounding box center [1440, 647] width 55 height 16
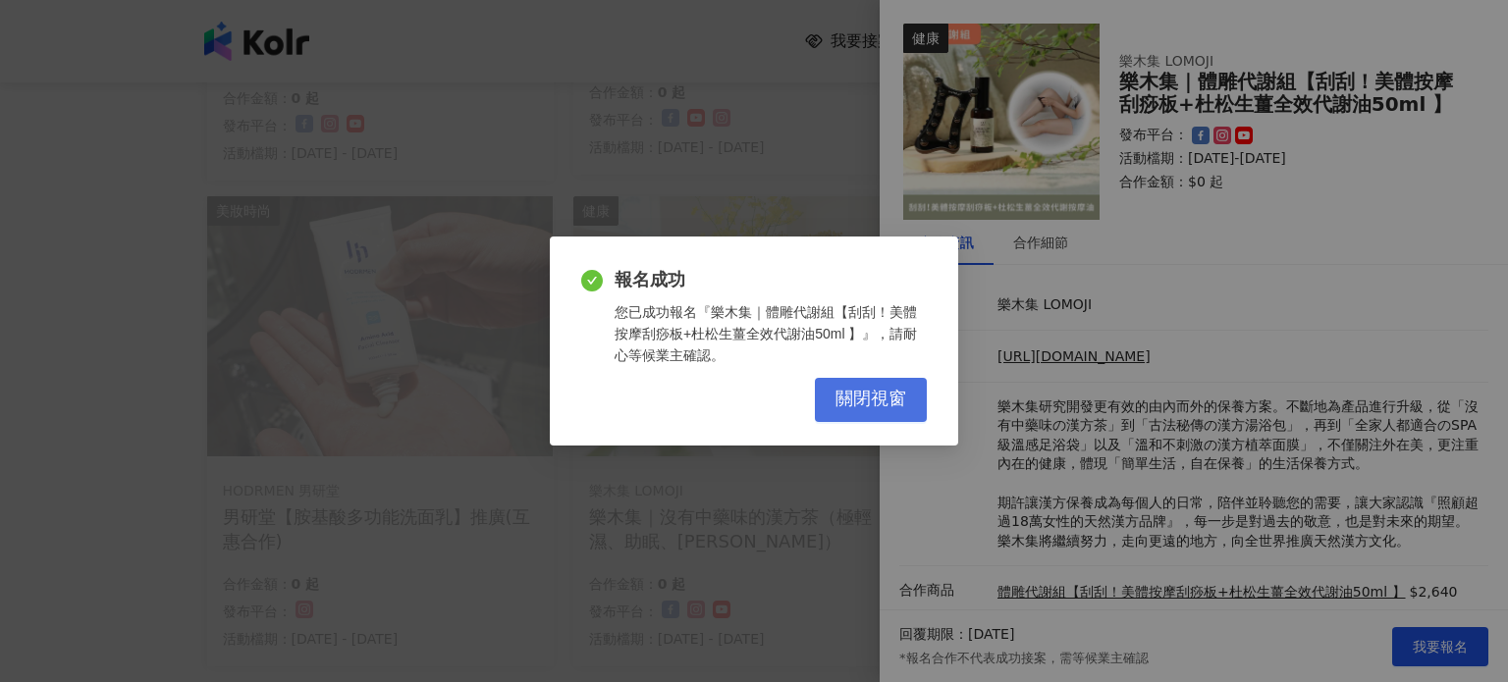
click at [886, 383] on button "關閉視窗" at bounding box center [871, 400] width 112 height 44
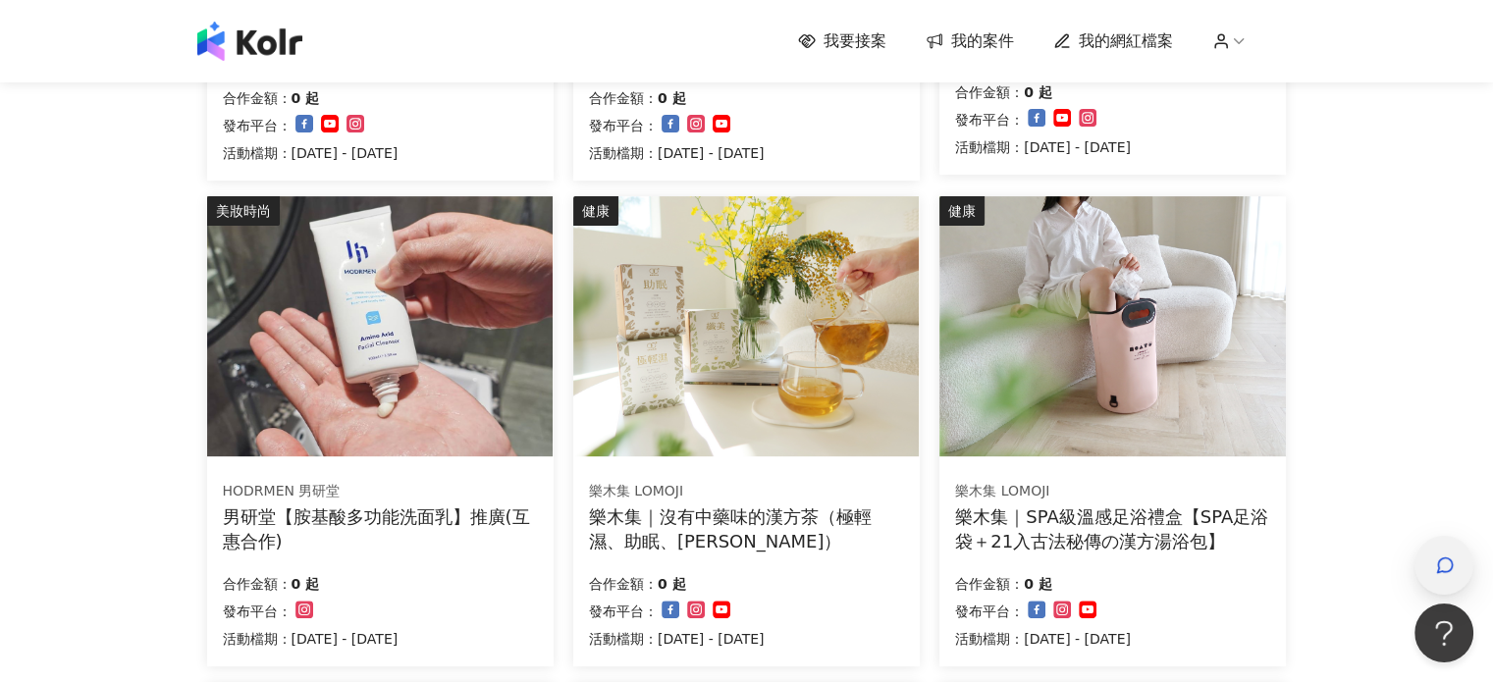
click at [1423, 568] on div "button" at bounding box center [1444, 565] width 59 height 59
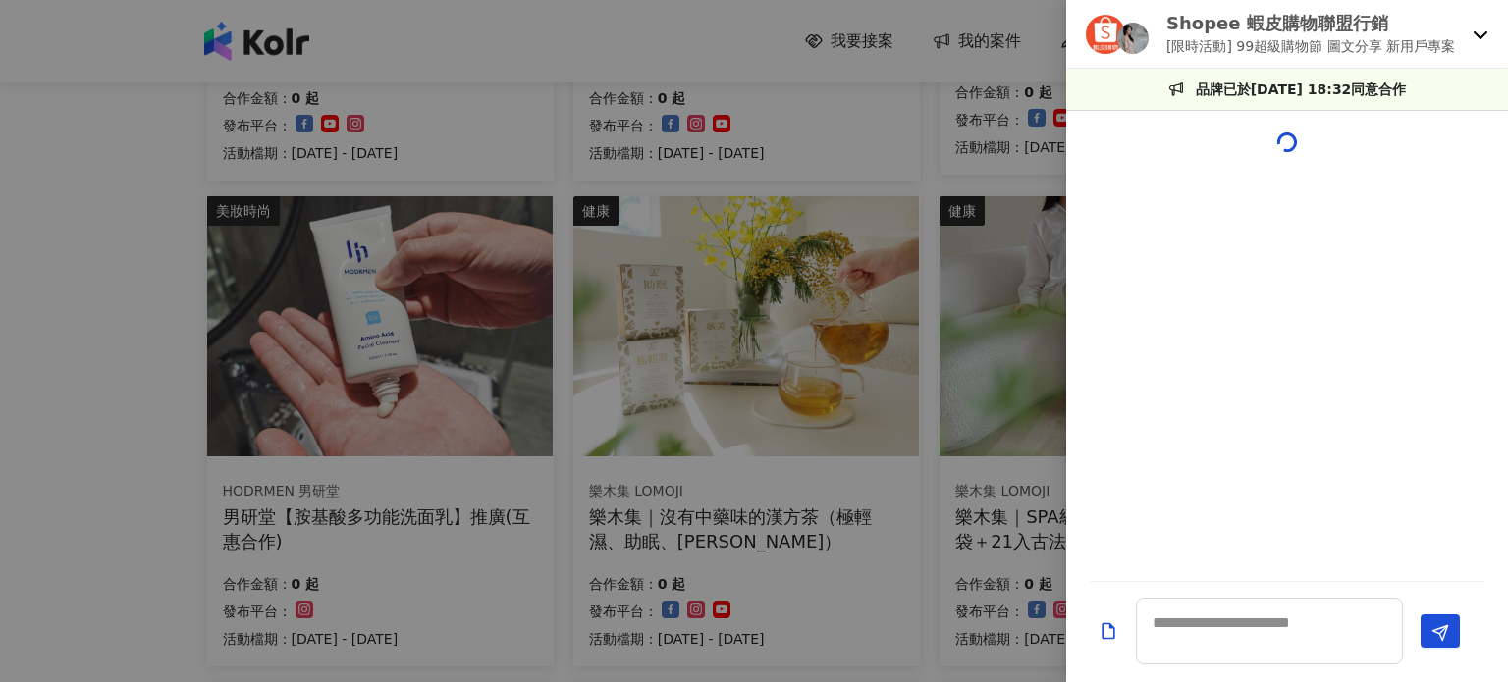
drag, startPoint x: 1397, startPoint y: 43, endPoint x: 1414, endPoint y: 42, distance: 16.7
click at [1397, 42] on p "[限時活動] 99超級購物節 圖文分享 新用戶專案" at bounding box center [1310, 46] width 289 height 22
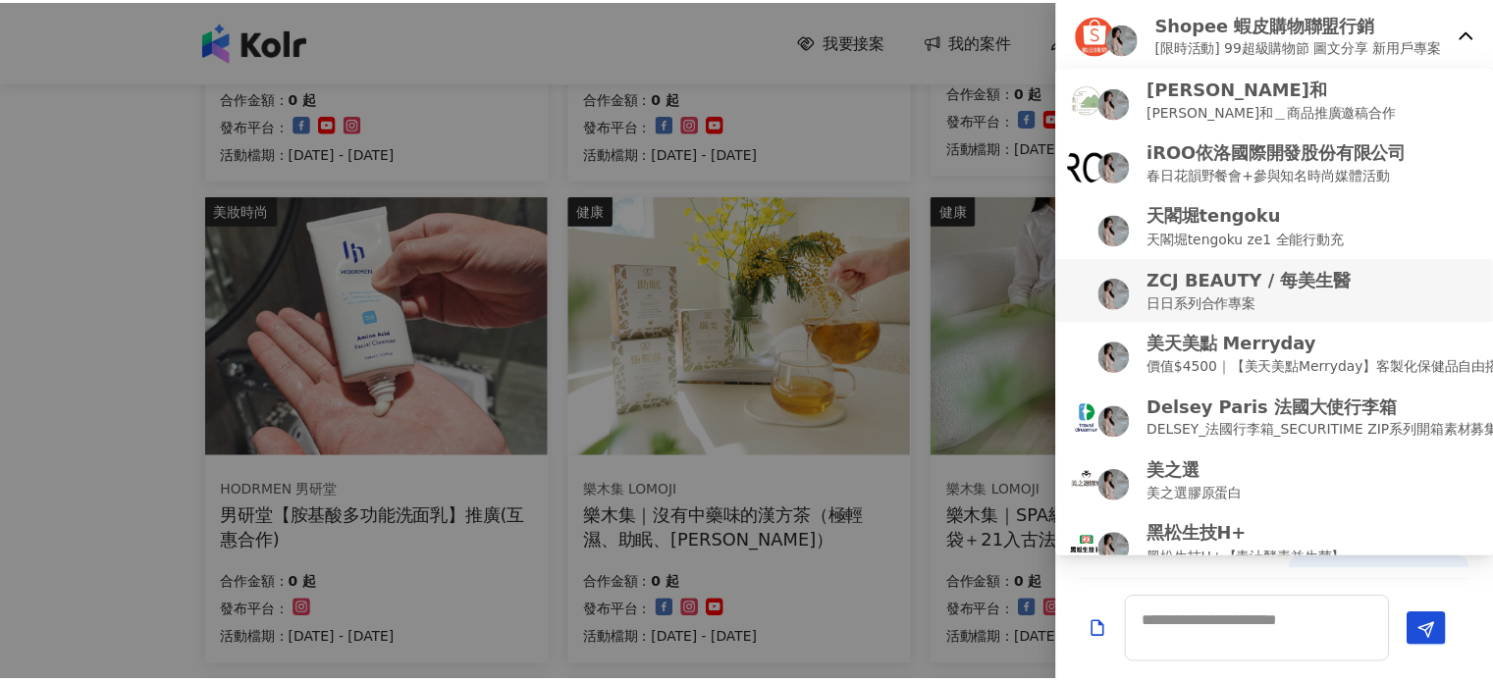
scroll to position [588, 0]
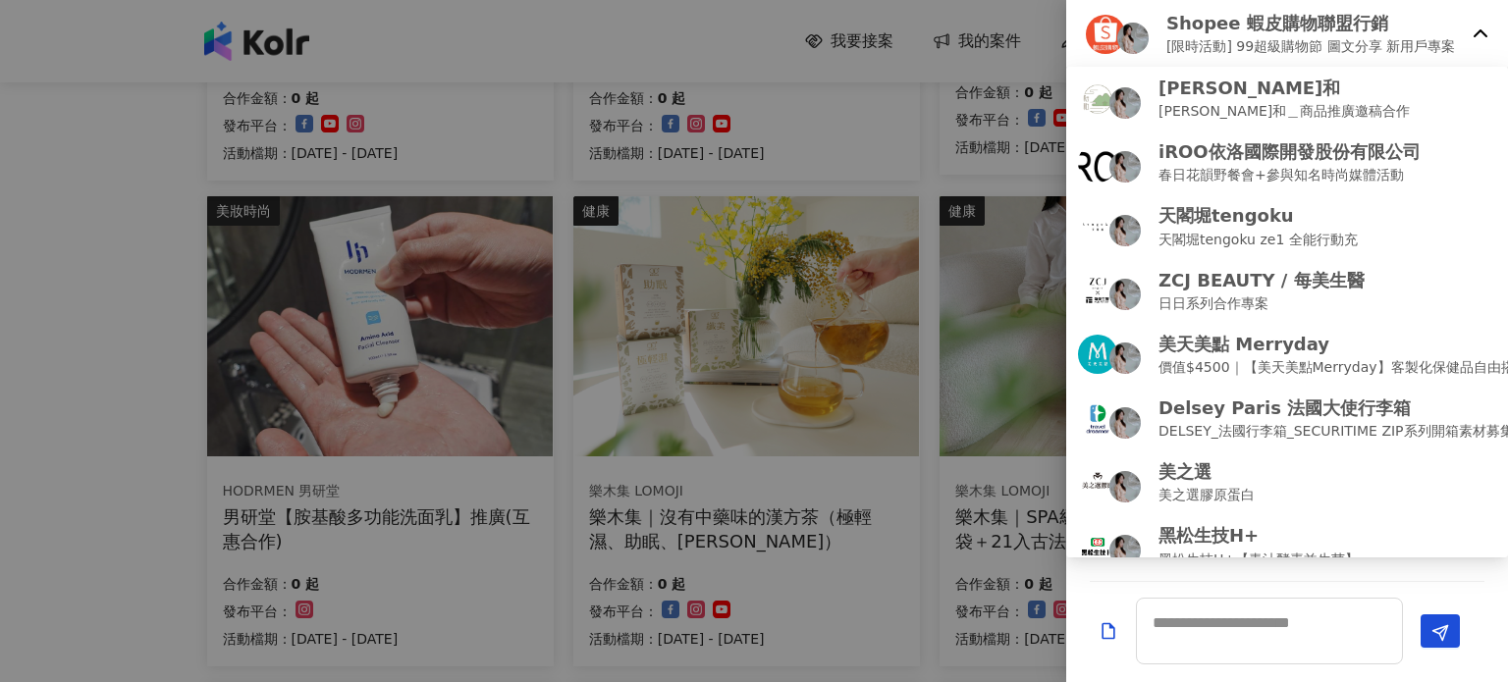
click at [114, 470] on div at bounding box center [754, 341] width 1508 height 682
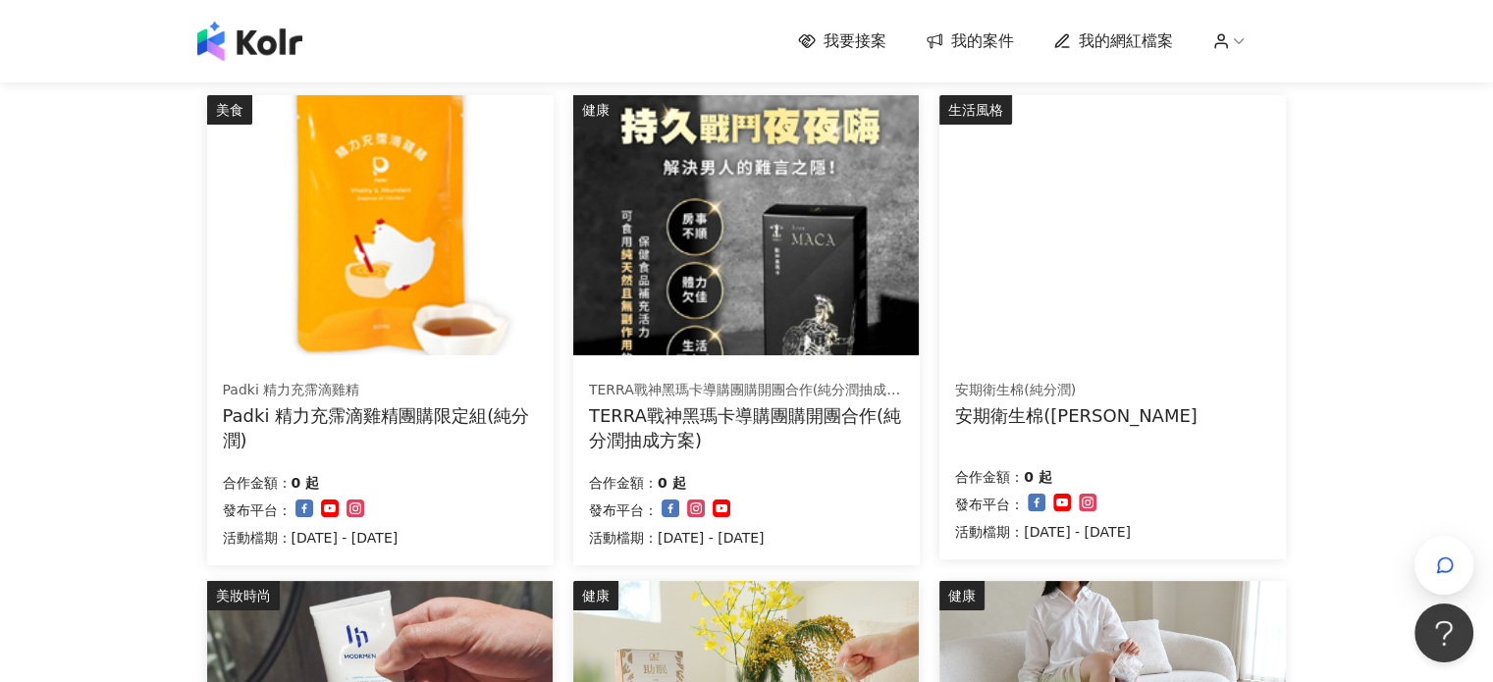
scroll to position [0, 0]
